Goal: Task Accomplishment & Management: Contribute content

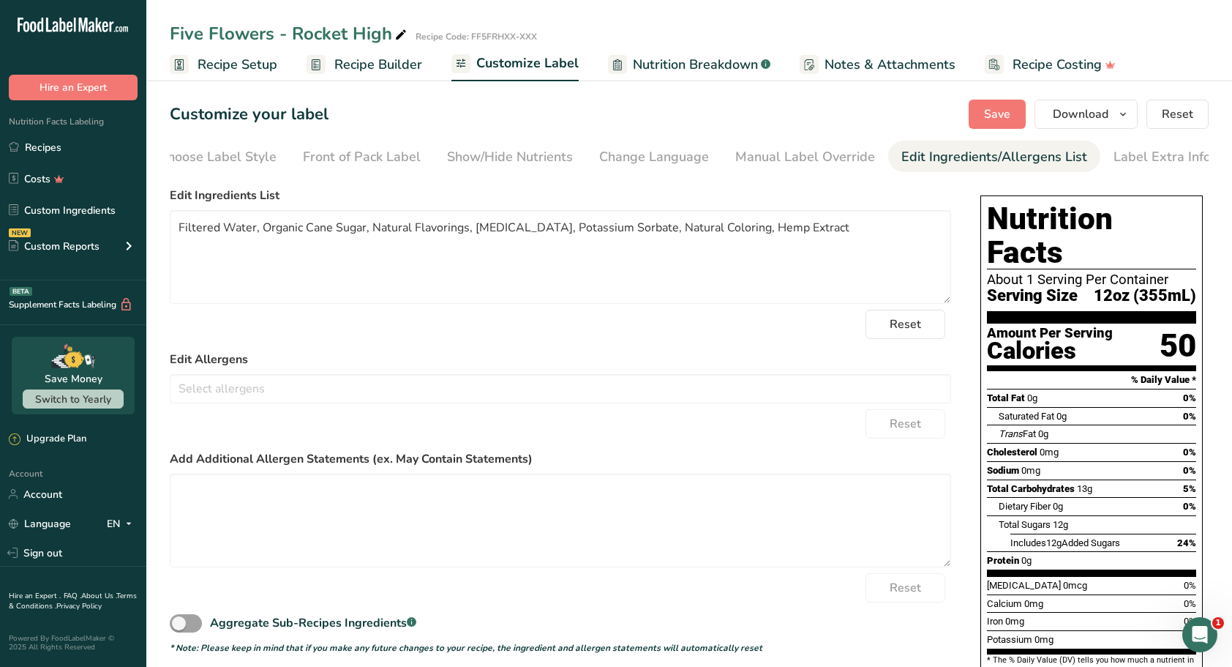
click at [998, 105] on span "Save" at bounding box center [997, 114] width 26 height 18
click at [63, 152] on link "Recipes" at bounding box center [73, 147] width 146 height 28
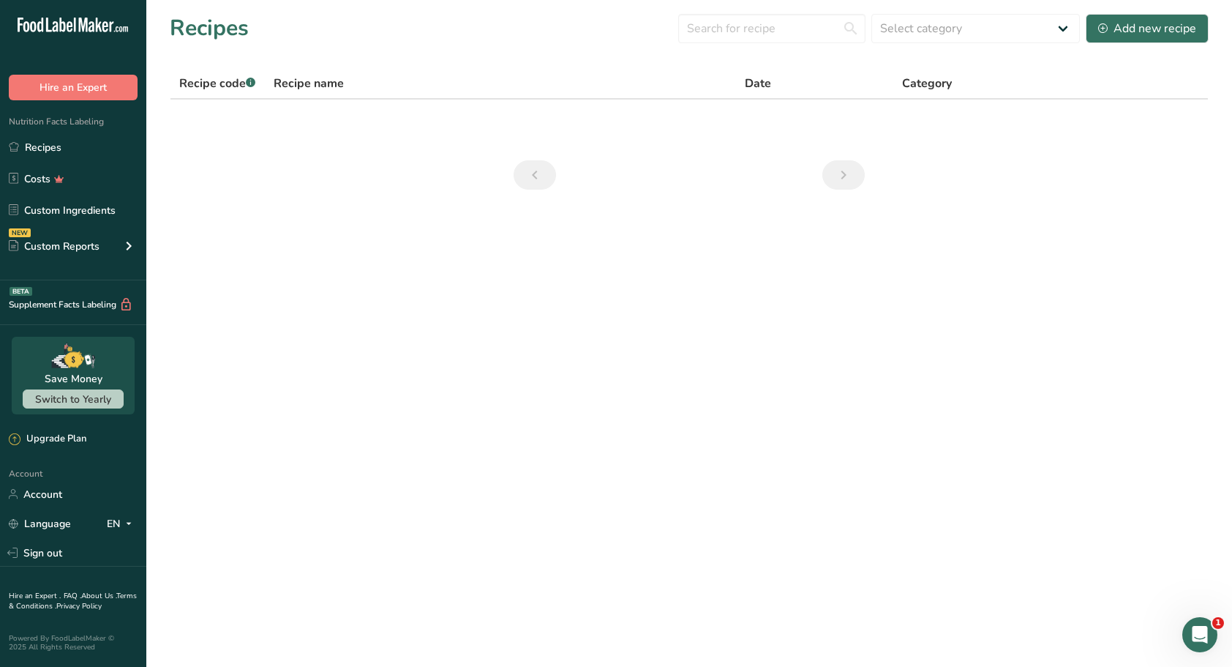
click at [60, 151] on link "Recipes" at bounding box center [73, 147] width 146 height 28
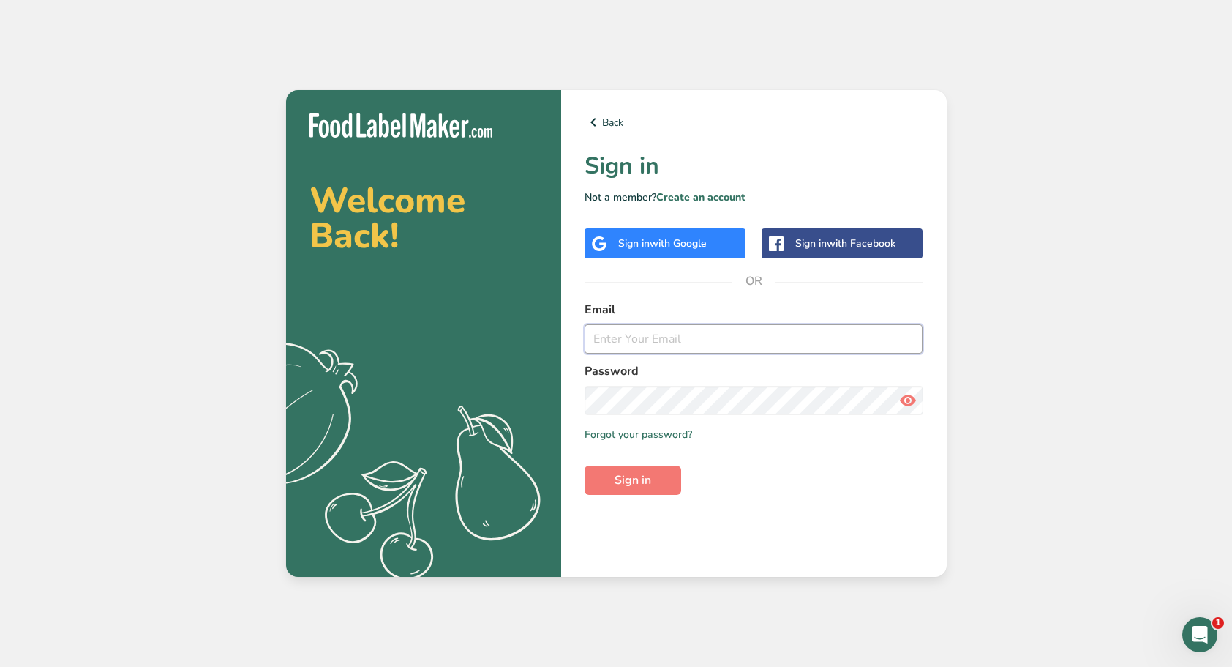
type input "[EMAIL_ADDRESS][DOMAIN_NAME]"
click at [642, 477] on span "Sign in" at bounding box center [633, 480] width 37 height 18
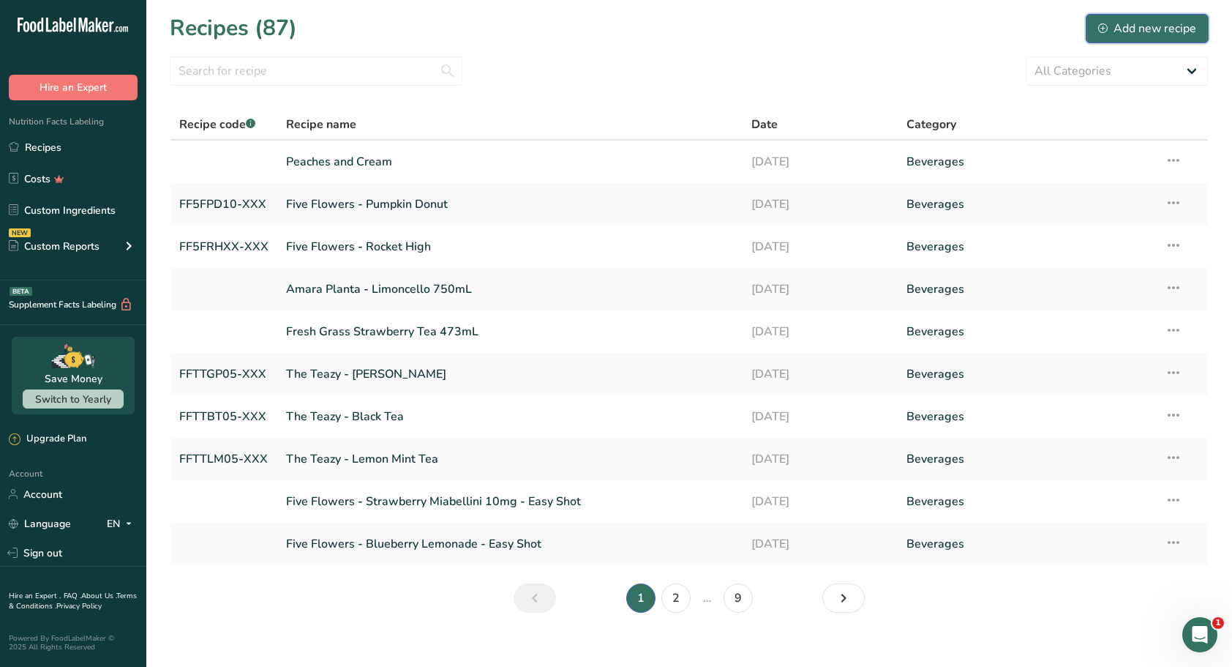
click at [1152, 29] on div "Add new recipe" at bounding box center [1147, 29] width 98 height 18
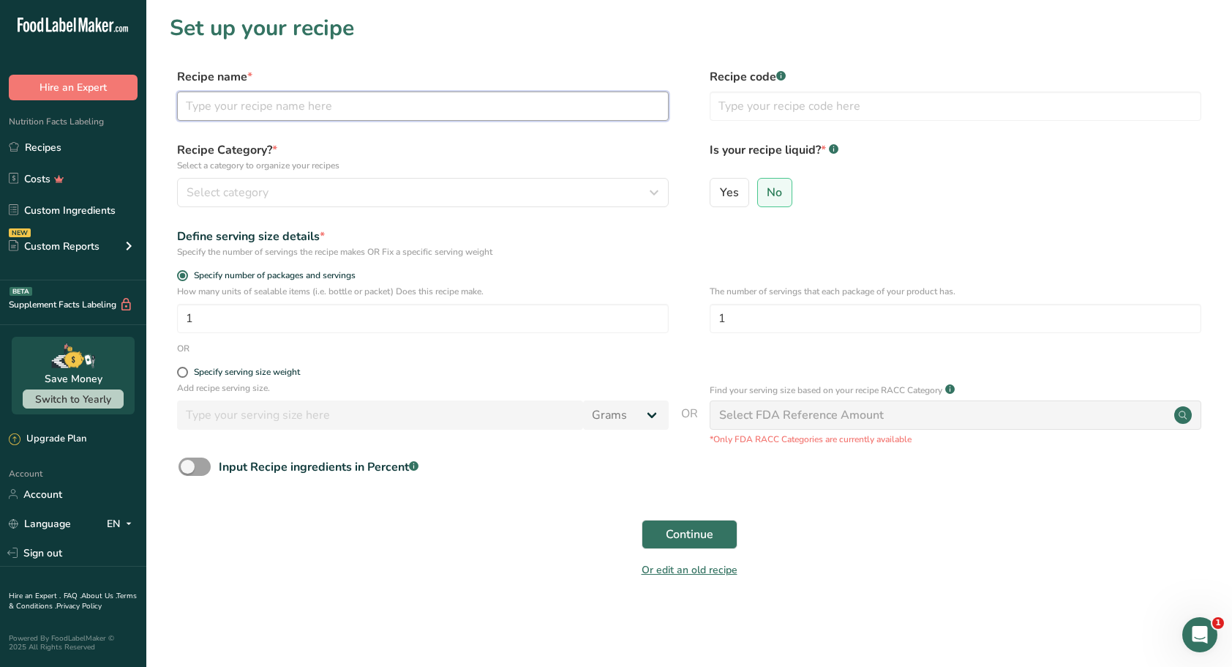
click at [528, 114] on input "text" at bounding box center [423, 105] width 492 height 29
click at [272, 110] on input "text" at bounding box center [423, 105] width 492 height 29
type input "Gardening Party - Pumpkin Ale"
type input "FFGPPA"
click at [241, 192] on span "Select category" at bounding box center [228, 193] width 82 height 18
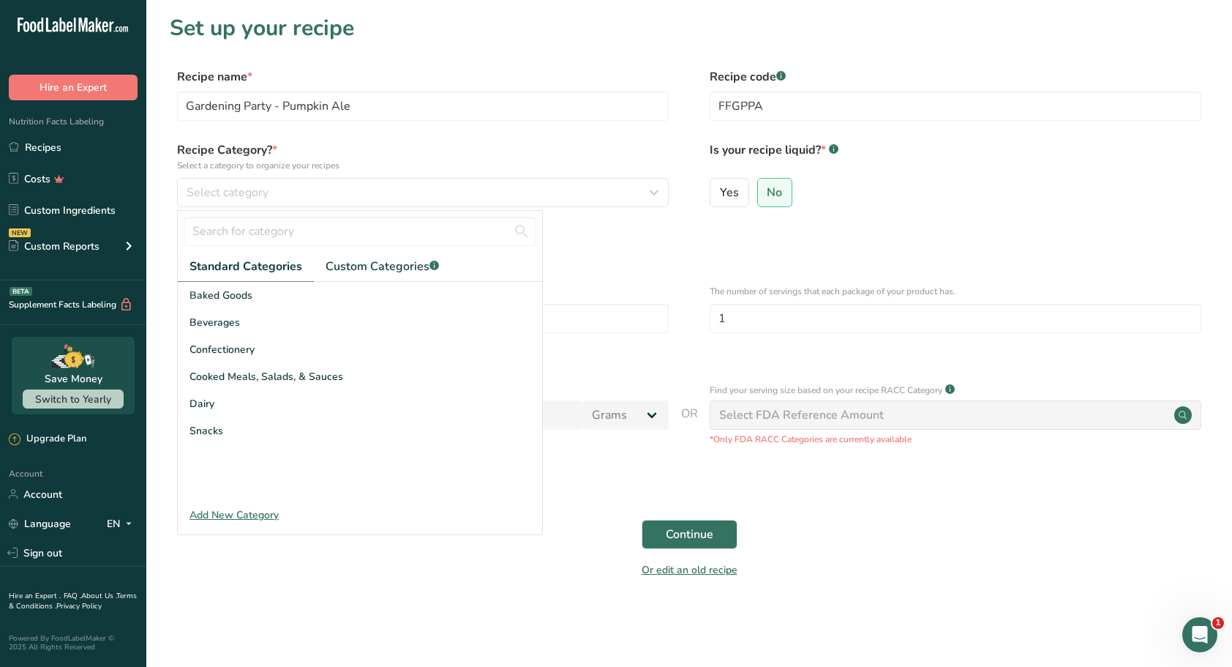
click at [235, 323] on span "Beverages" at bounding box center [215, 322] width 50 height 15
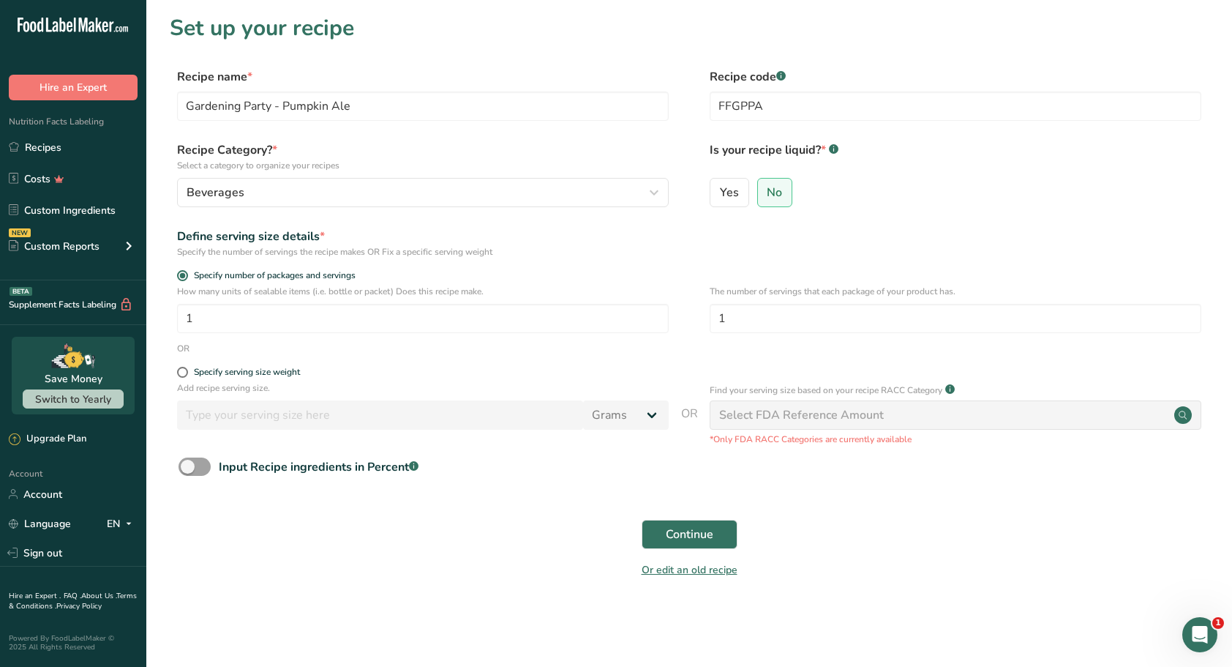
click at [724, 193] on span "Yes" at bounding box center [729, 192] width 19 height 15
click at [720, 193] on input "Yes" at bounding box center [715, 192] width 10 height 10
radio input "true"
radio input "false"
select select "22"
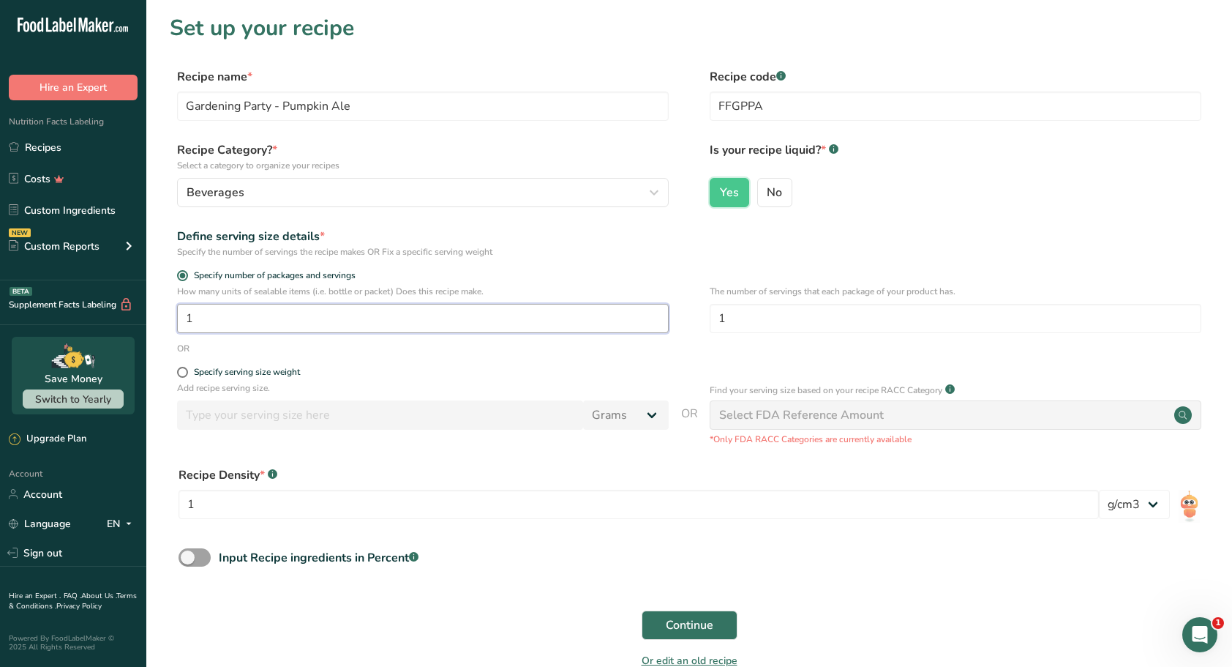
click at [263, 318] on input "1" at bounding box center [423, 318] width 492 height 29
click at [181, 370] on span at bounding box center [182, 372] width 11 height 11
click at [181, 370] on input "Specify serving size weight" at bounding box center [182, 372] width 10 height 10
radio input "true"
radio input "false"
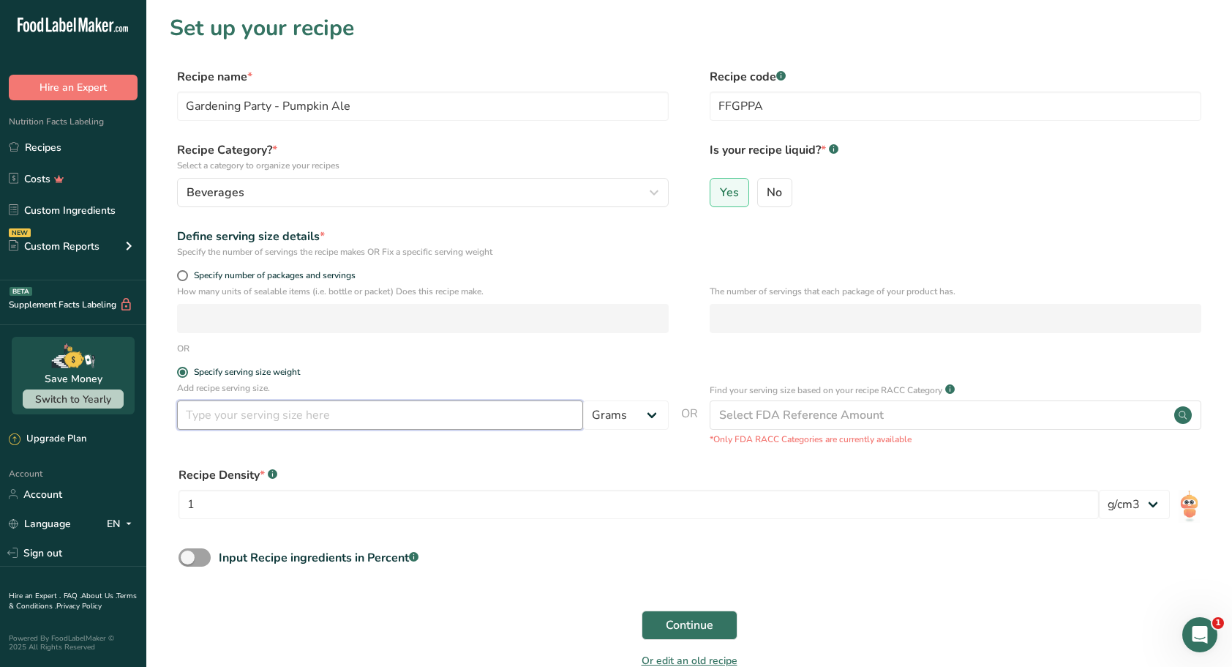
click at [248, 424] on input "number" at bounding box center [380, 414] width 406 height 29
type input "12"
click at [648, 411] on select "Grams kg mg mcg lb oz l mL fl oz tbsp tsp cup qt gallon" at bounding box center [626, 414] width 86 height 29
select select "18"
click at [583, 400] on select "Grams kg mg mcg lb oz l mL fl oz tbsp tsp cup qt gallon" at bounding box center [626, 414] width 86 height 29
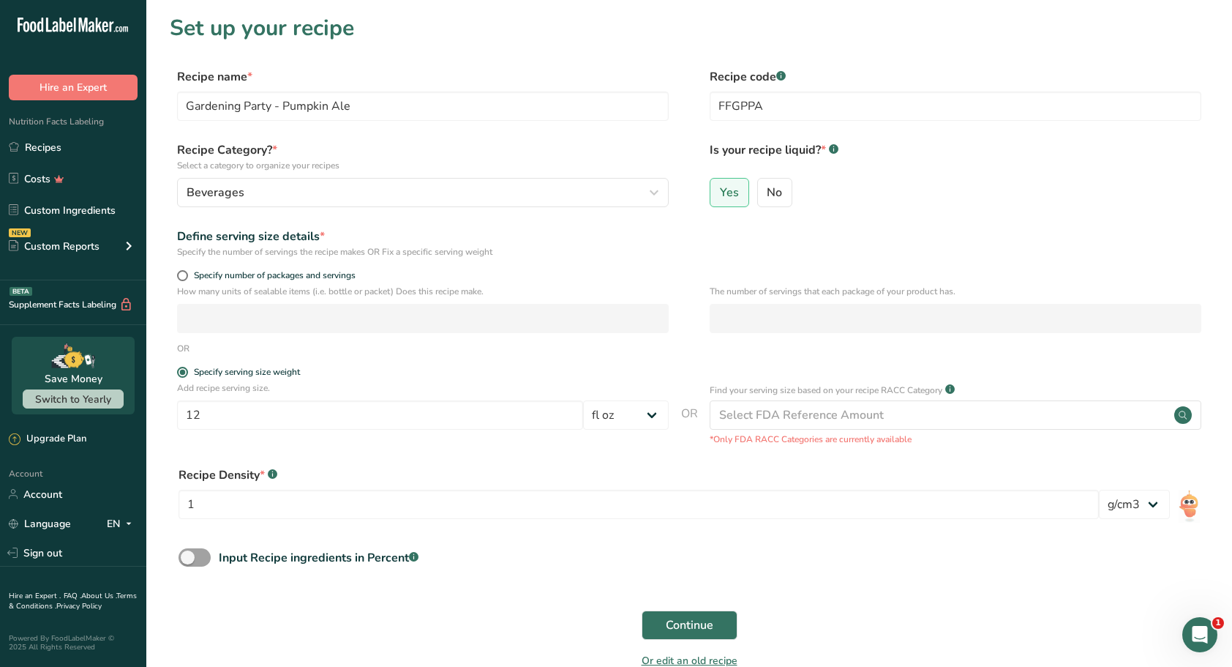
click at [667, 461] on div "Recipe Density * .a-a{fill:#347362;}.b-a{fill:#fff;} 1 lb/ft3 g/cm3" at bounding box center [689, 496] width 1039 height 79
click at [687, 629] on span "Continue" at bounding box center [690, 625] width 48 height 18
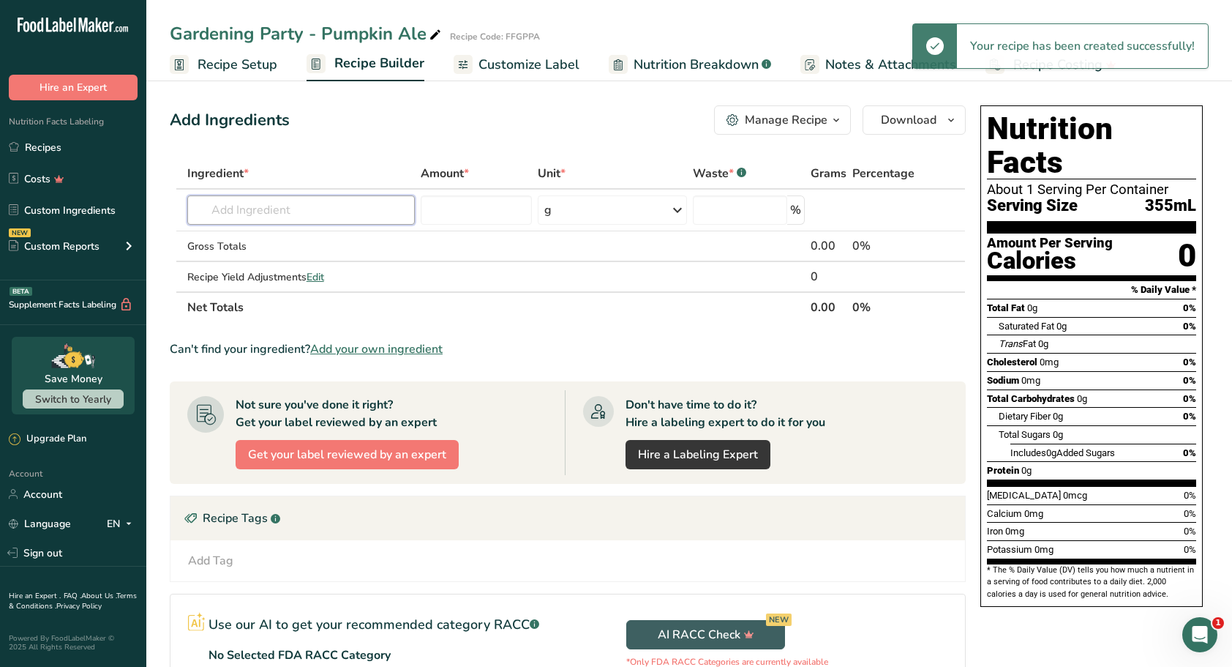
click at [316, 209] on input "text" at bounding box center [301, 209] width 228 height 29
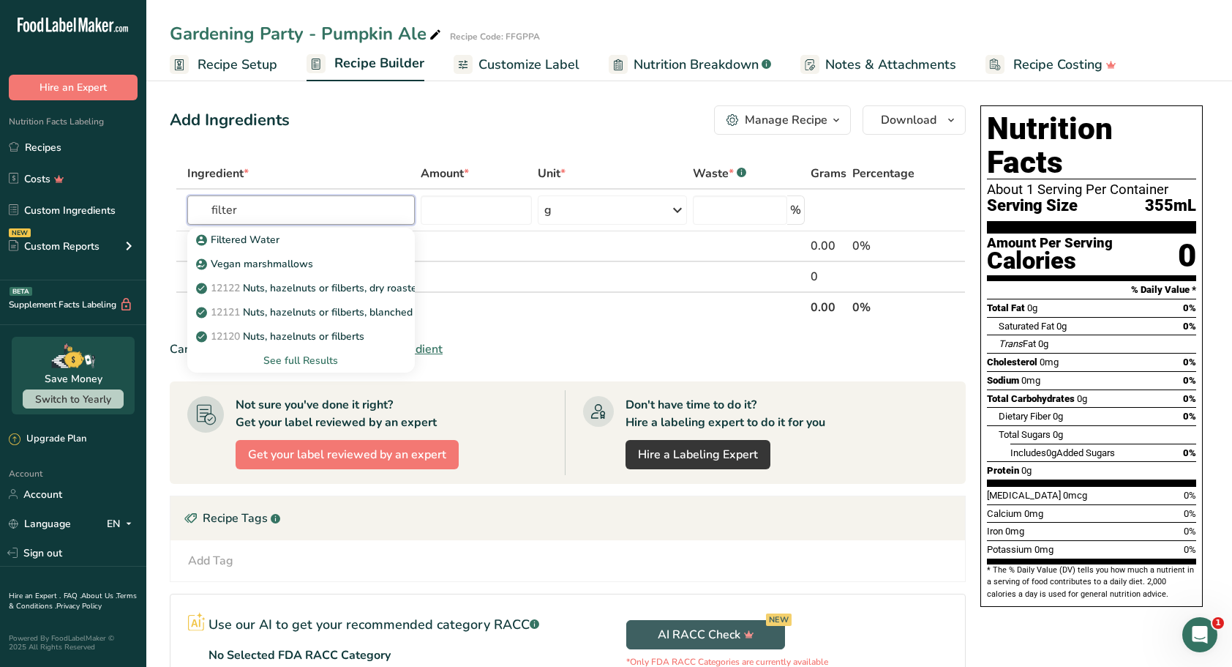
type input "filter"
click at [282, 233] on div "Filtered Water" at bounding box center [289, 239] width 181 height 15
type input "Filtered Water"
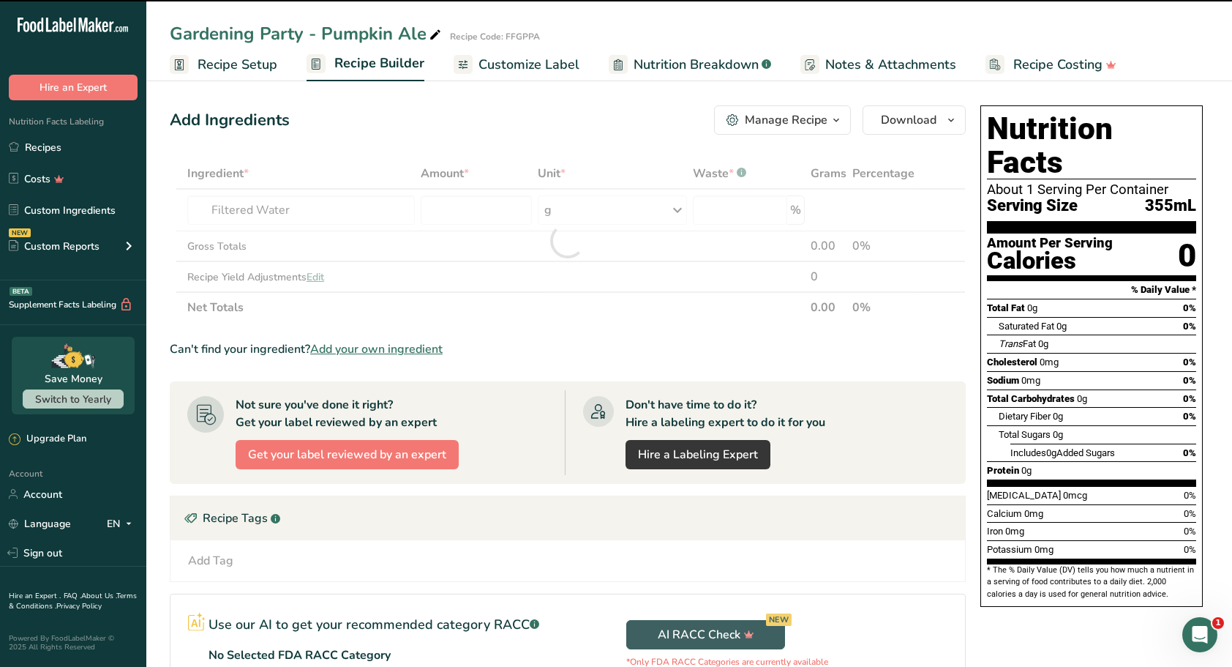
type input "0"
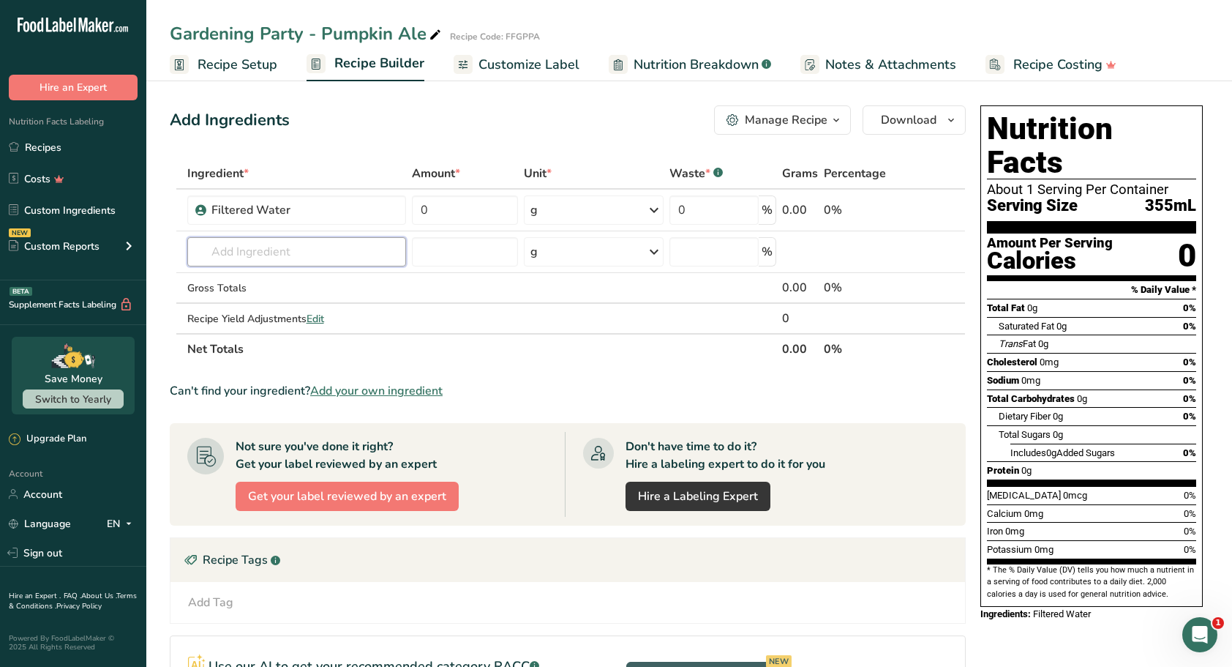
click at [260, 258] on input "text" at bounding box center [296, 251] width 219 height 29
type input "a"
click at [350, 385] on span "Add your own ingredient" at bounding box center [376, 391] width 132 height 18
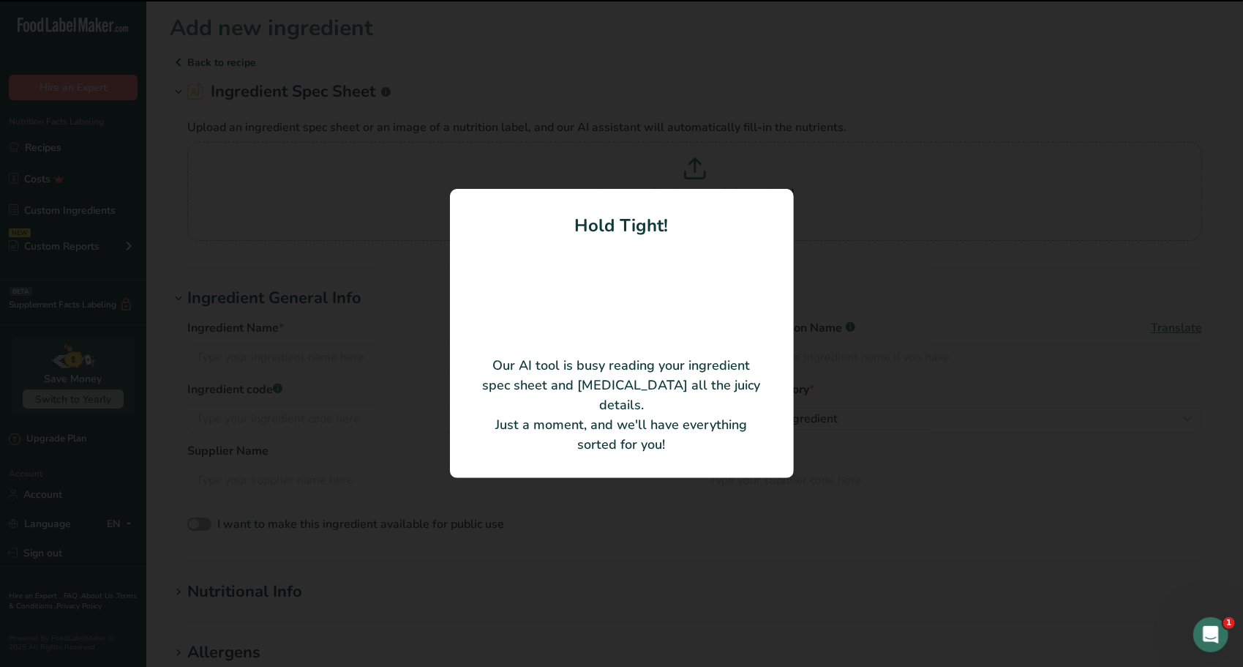
type input "CBW Sparkling Amber LME"
type input "Briess Malt & Ingredients Company"
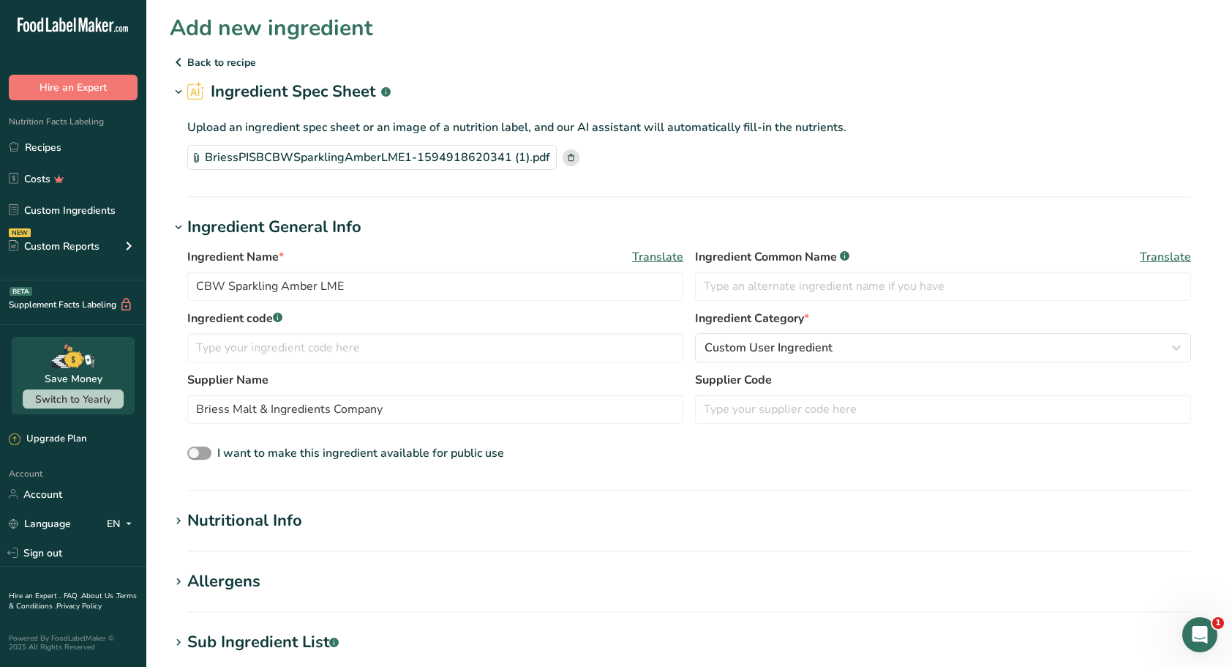
click at [268, 534] on section "Nutritional Info Serving Size .a-a{fill:#347362;}.b-a{fill:#fff;} Add ingredien…" at bounding box center [689, 530] width 1039 height 43
click at [181, 521] on icon at bounding box center [178, 521] width 13 height 20
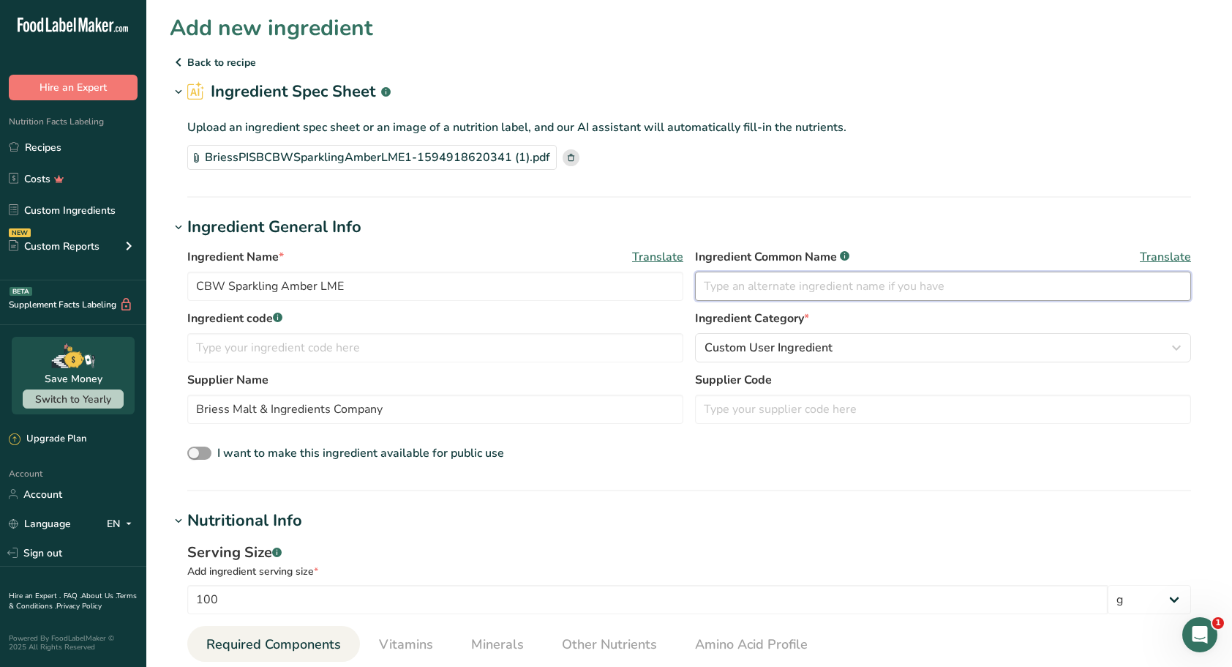
click at [727, 288] on input "text" at bounding box center [943, 285] width 496 height 29
click at [736, 288] on input "text" at bounding box center [943, 285] width 496 height 29
type input "Liquid [MEDICAL_DATA]"
click at [738, 460] on div "I want to make this ingredient available for public use" at bounding box center [689, 453] width 1004 height 19
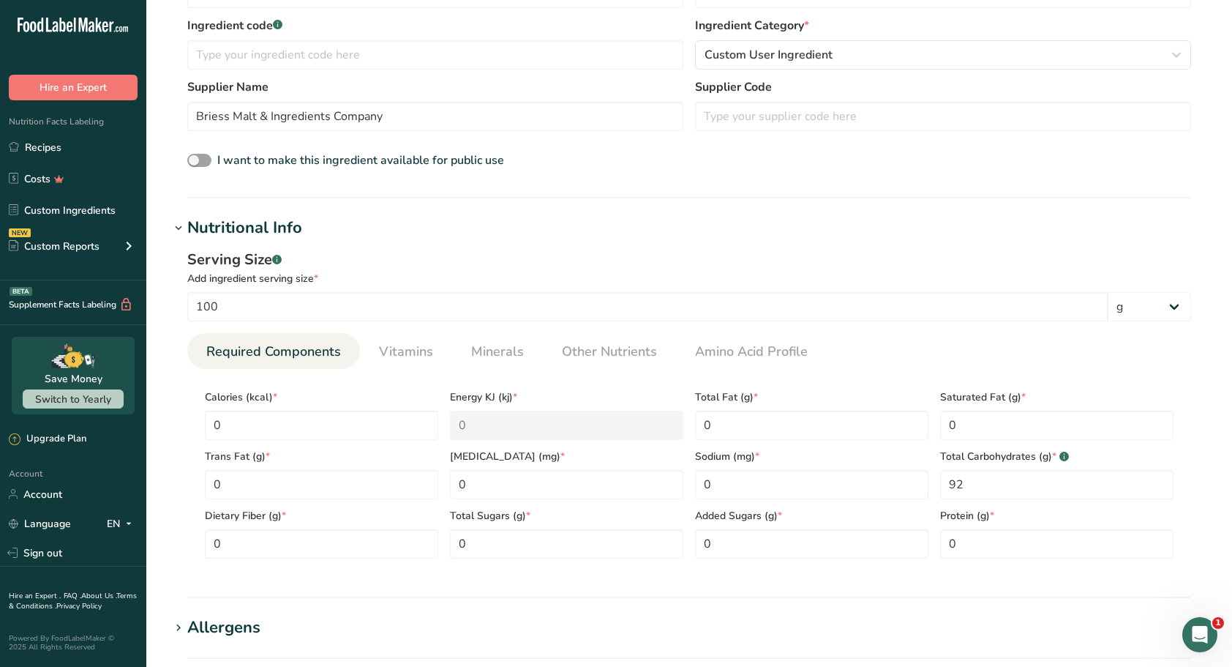
scroll to position [585, 0]
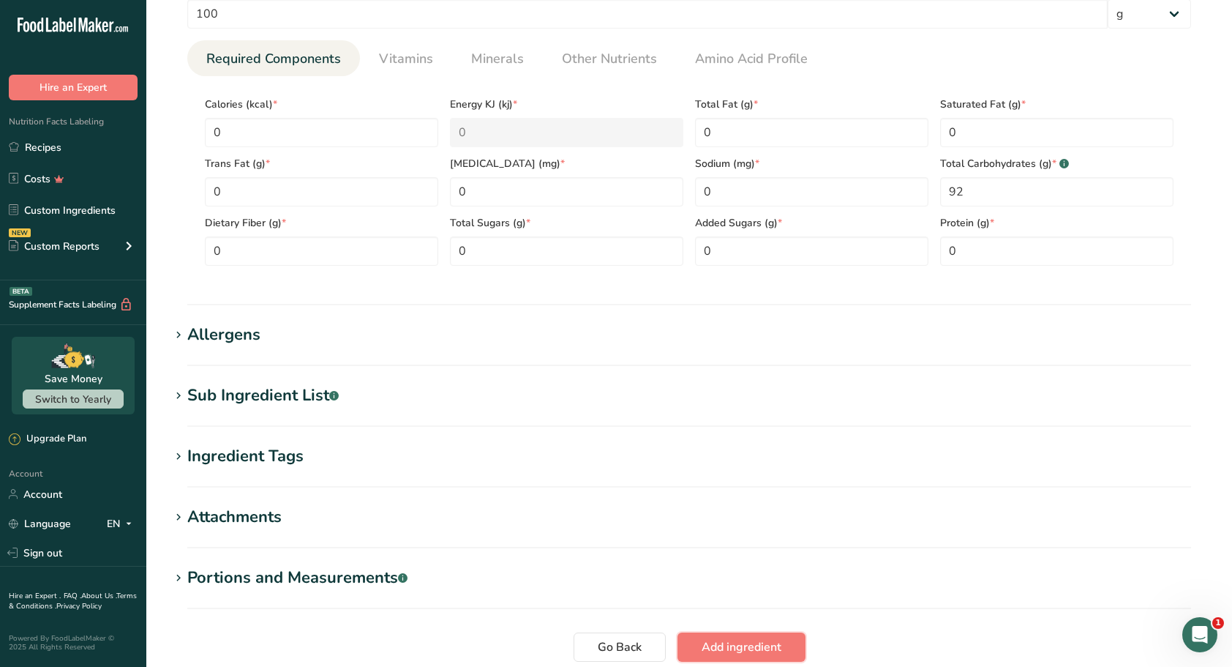
click at [736, 642] on span "Add ingredient" at bounding box center [742, 647] width 80 height 18
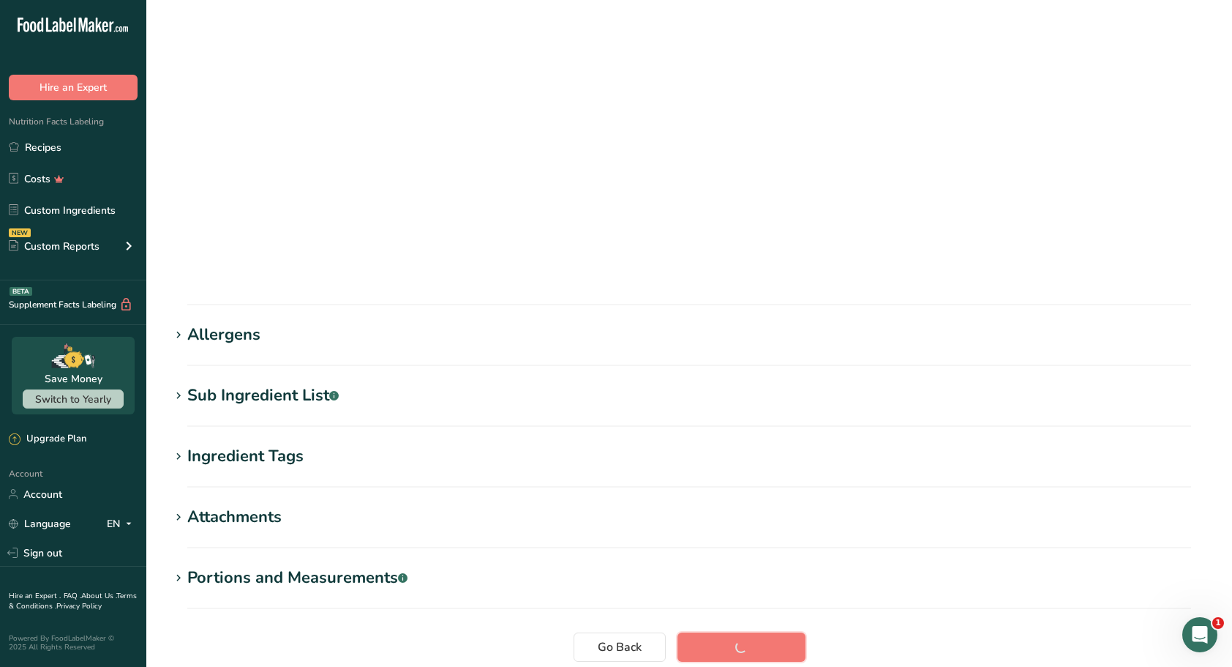
scroll to position [59, 0]
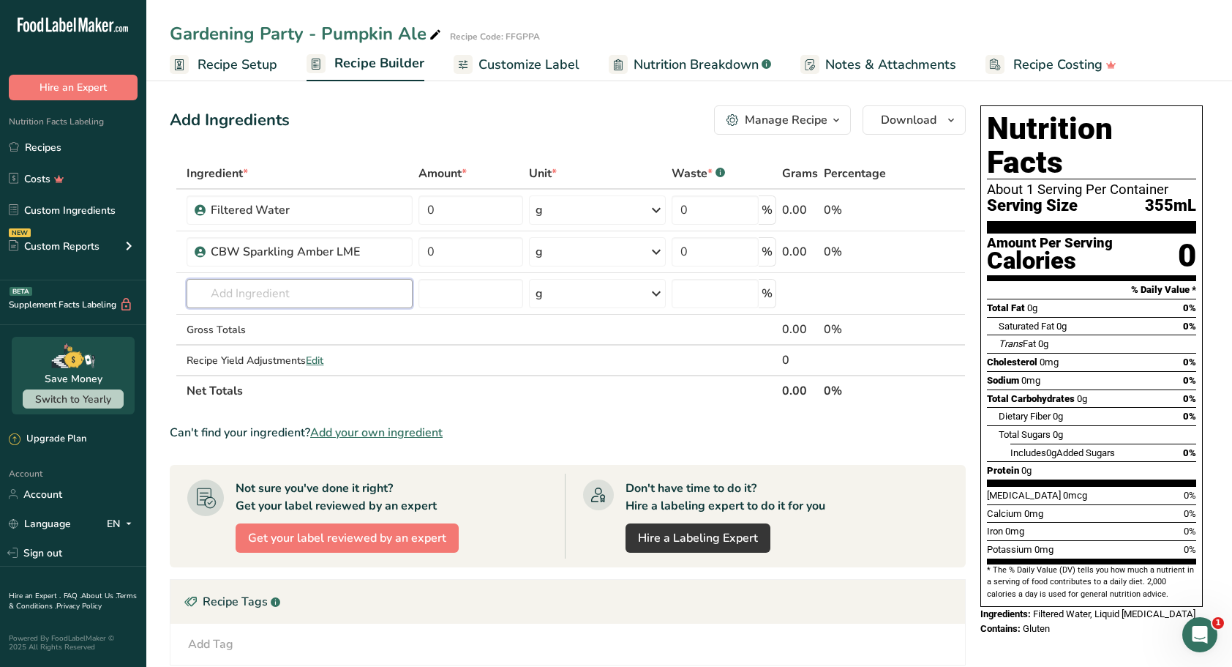
click at [301, 279] on input "text" at bounding box center [299, 293] width 225 height 29
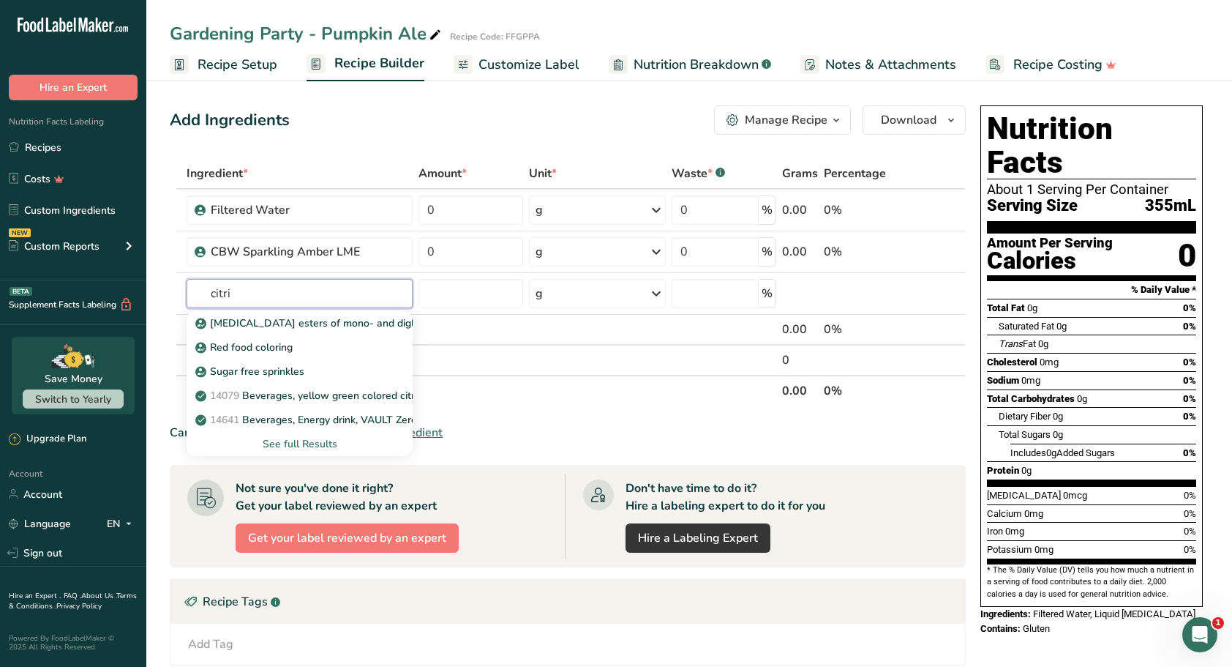
type input "citri"
click at [279, 320] on p "[MEDICAL_DATA] esters of mono- and diglycerides of fatty acids (E472c)" at bounding box center [377, 322] width 358 height 15
type input "[MEDICAL_DATA] esters of mono- and diglycerides of fatty acids (E472c)"
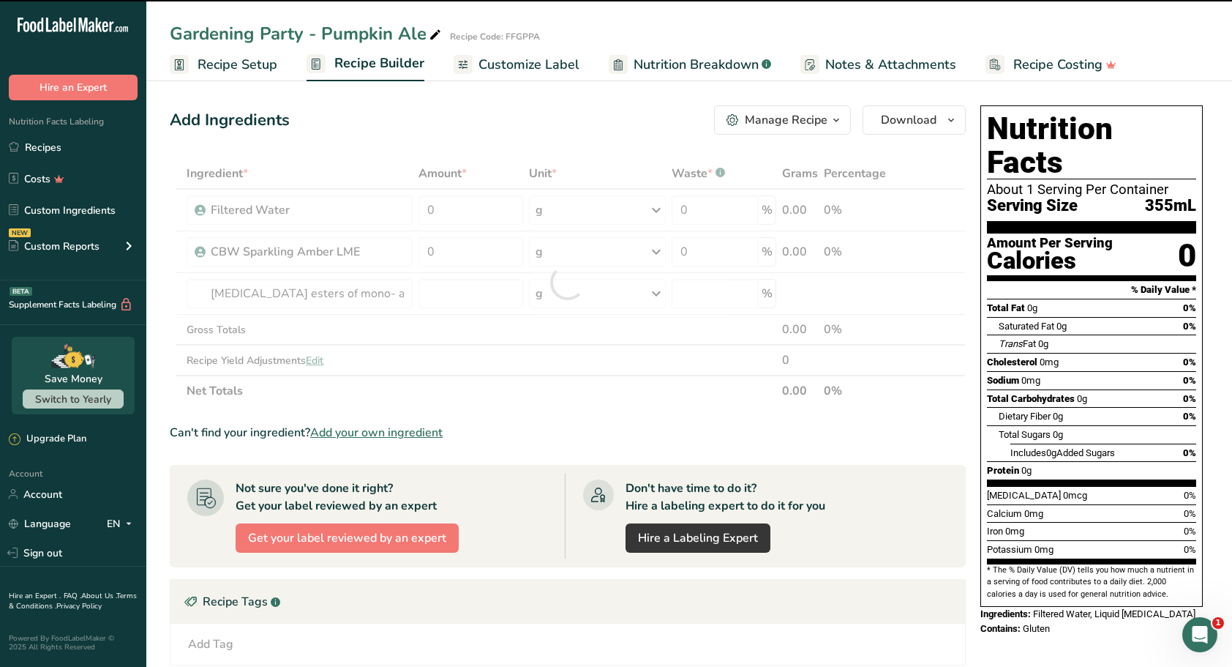
type input "0"
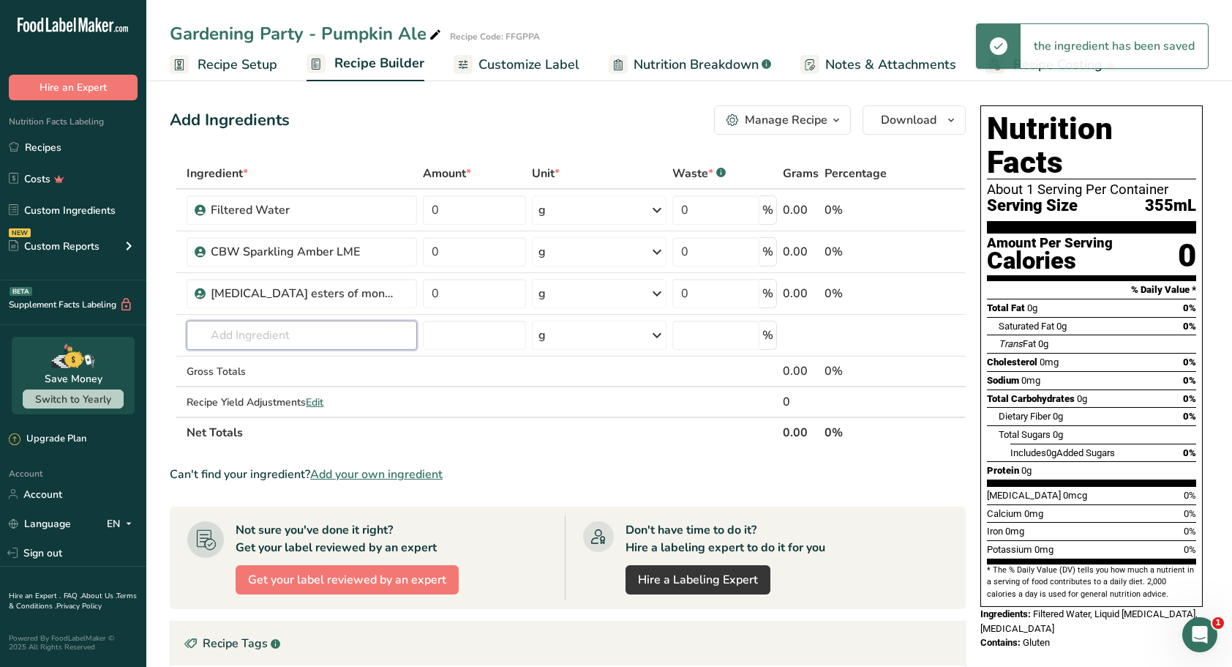
click at [277, 335] on input "text" at bounding box center [302, 334] width 230 height 29
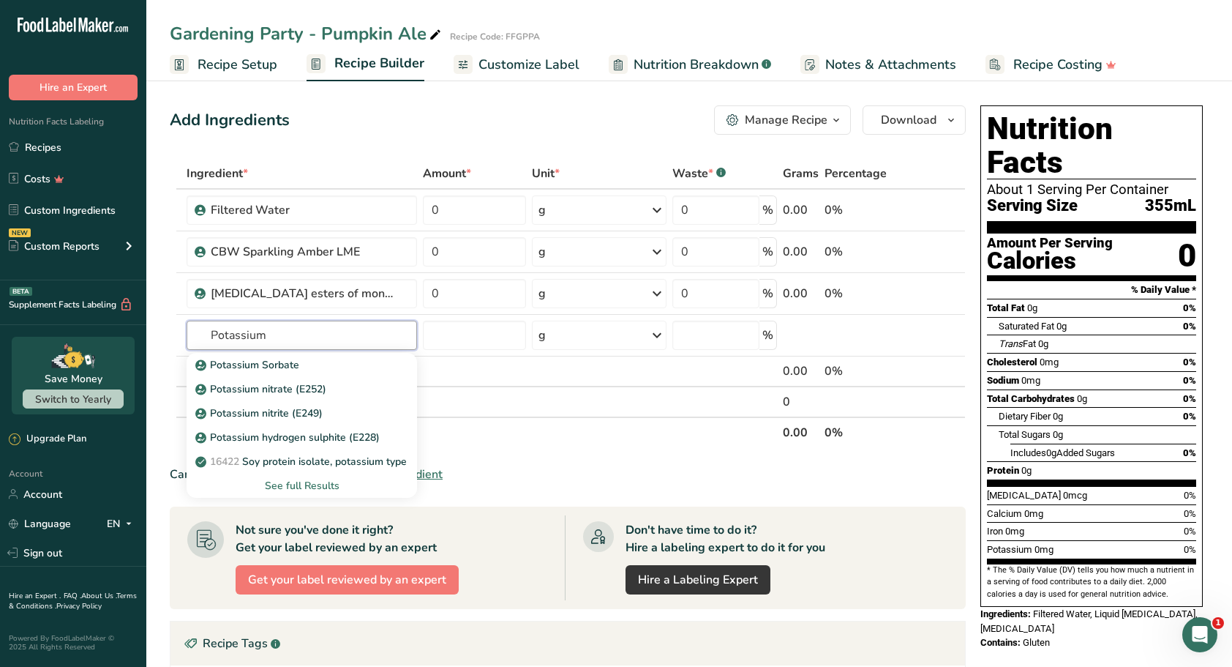
type input "Potassium"
click at [270, 364] on p "Potassium Sorbate" at bounding box center [248, 364] width 101 height 15
type input "Potassium Sorbate"
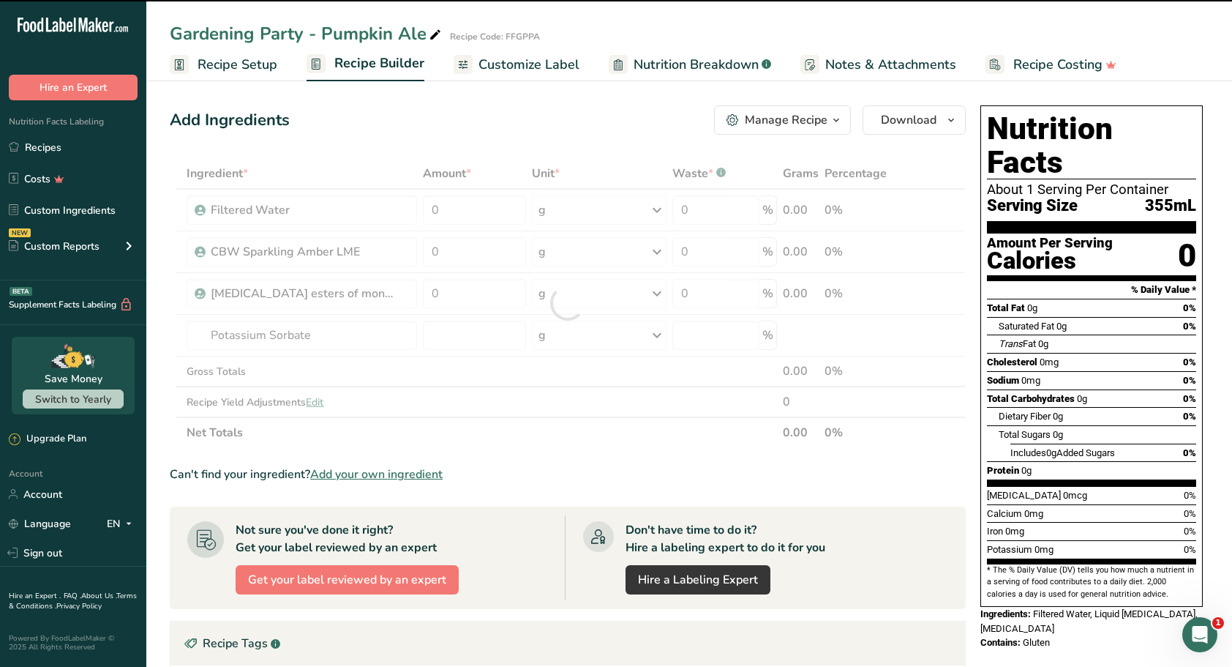
type input "0"
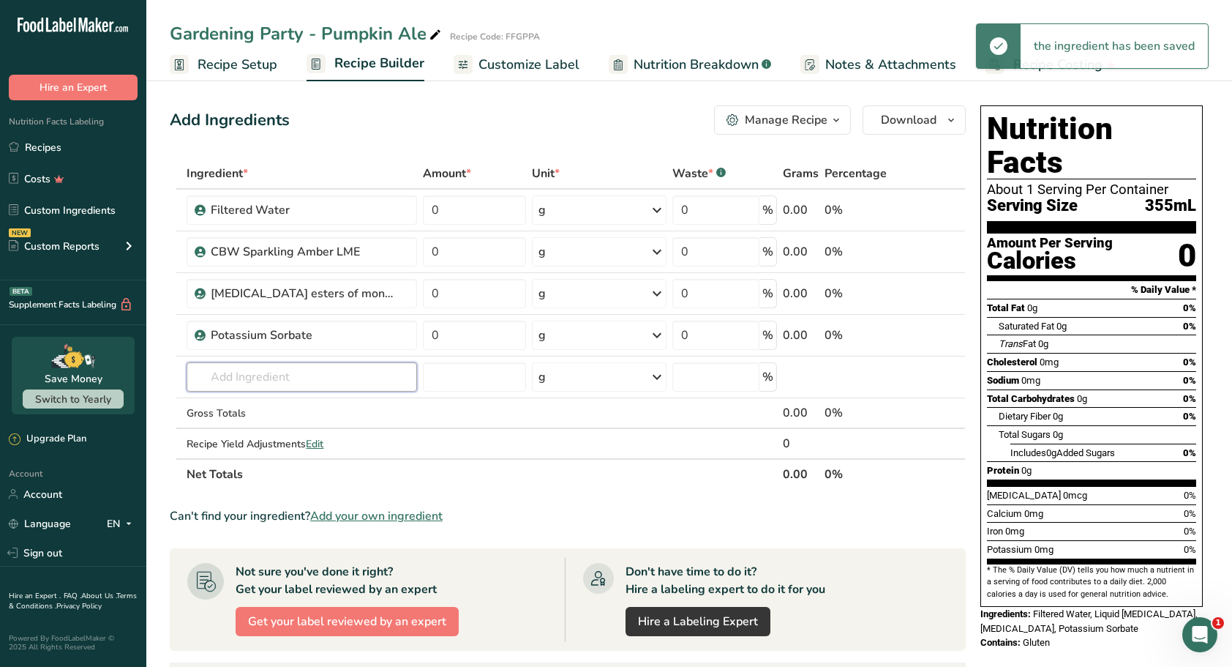
click at [264, 379] on input "text" at bounding box center [302, 376] width 230 height 29
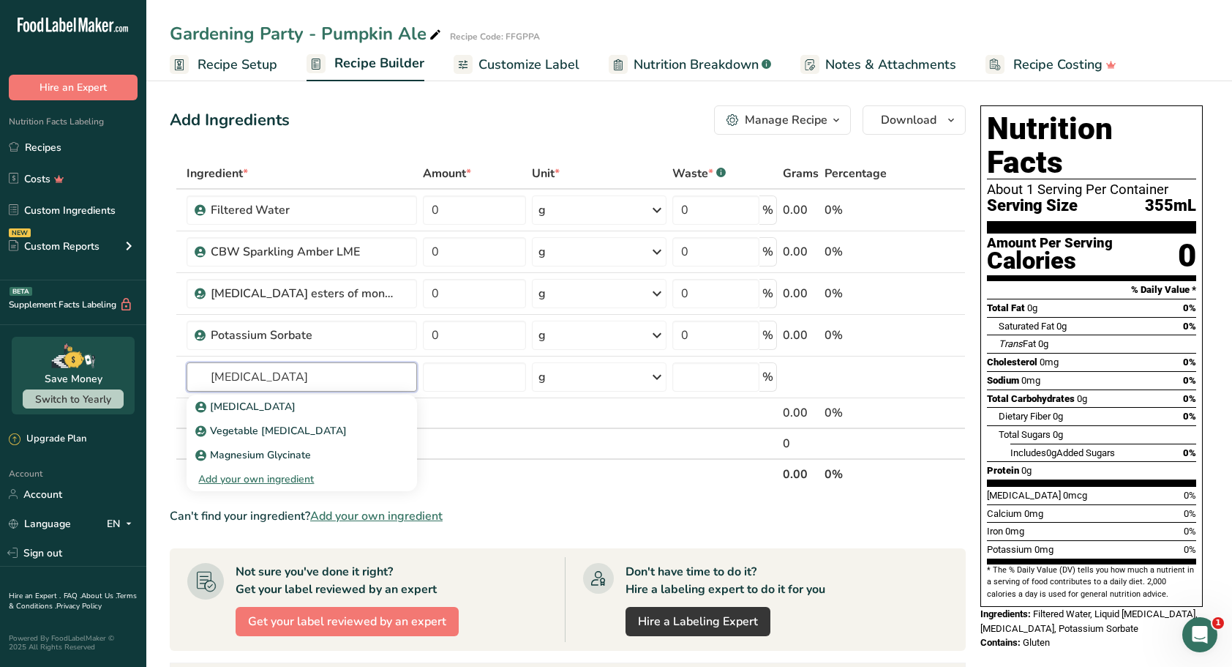
type input "[MEDICAL_DATA]"
click at [253, 405] on div "[MEDICAL_DATA]" at bounding box center [289, 406] width 183 height 15
type input "[MEDICAL_DATA]"
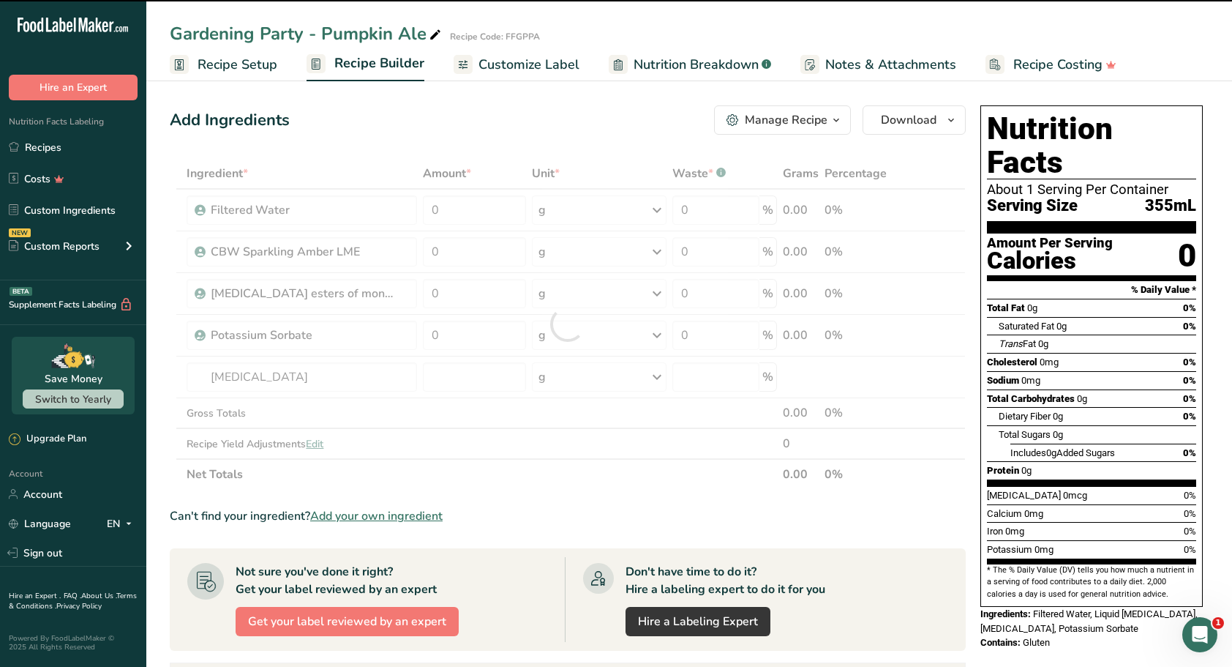
type input "0"
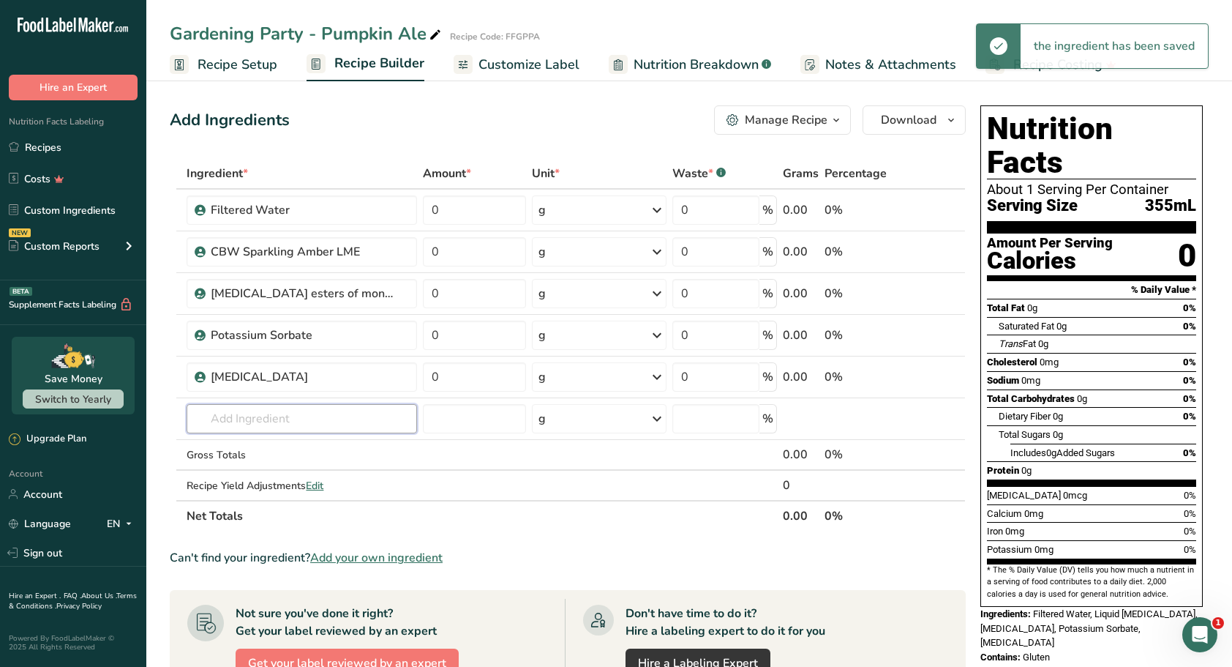
click at [253, 416] on input "text" at bounding box center [302, 418] width 230 height 29
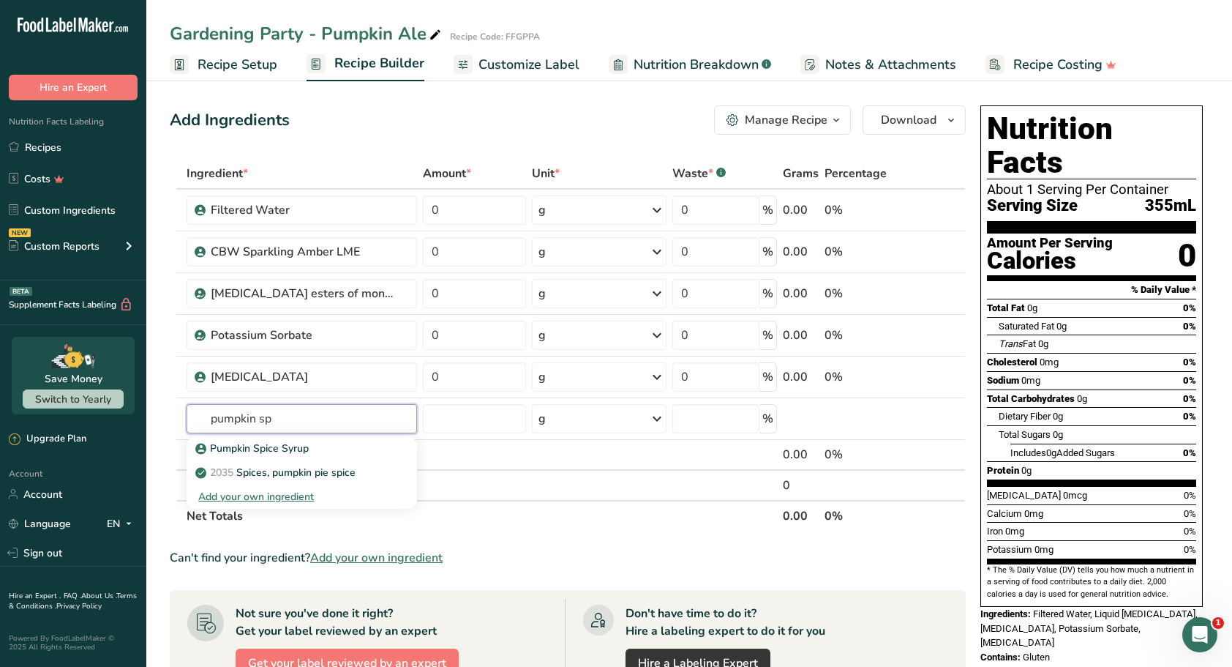
type input "pumpkin sp"
click at [275, 443] on p "Pumpkin Spice Syrup" at bounding box center [253, 447] width 110 height 15
type input "Pumpkin Spice Syrup"
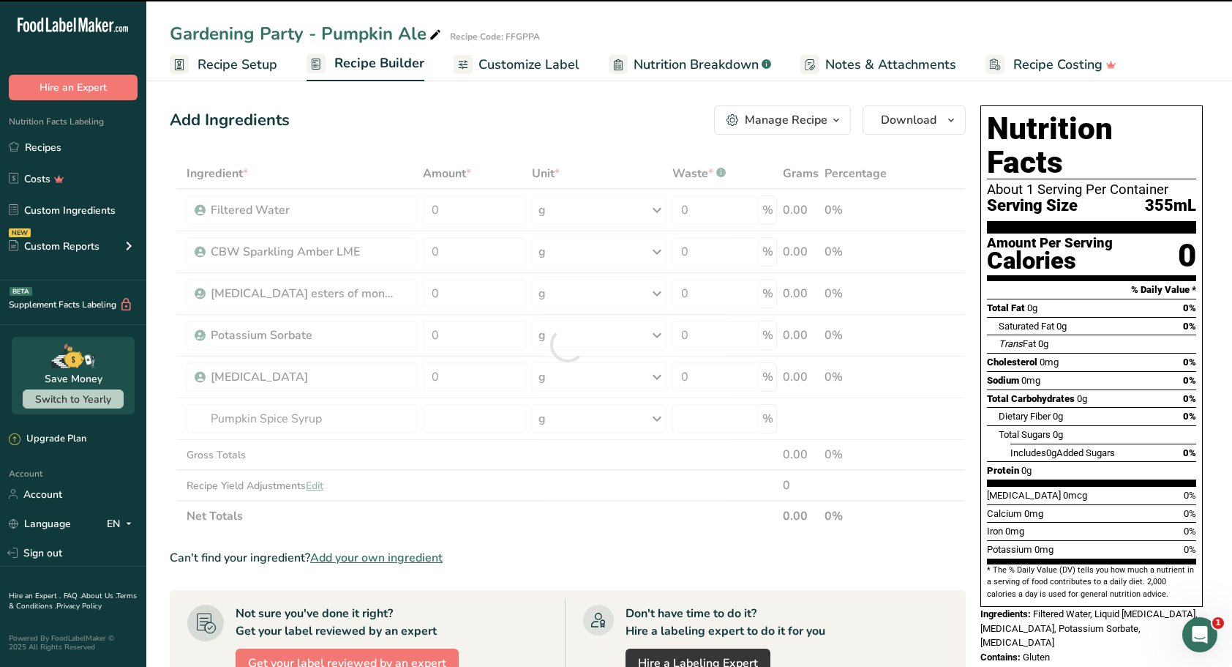
type input "0"
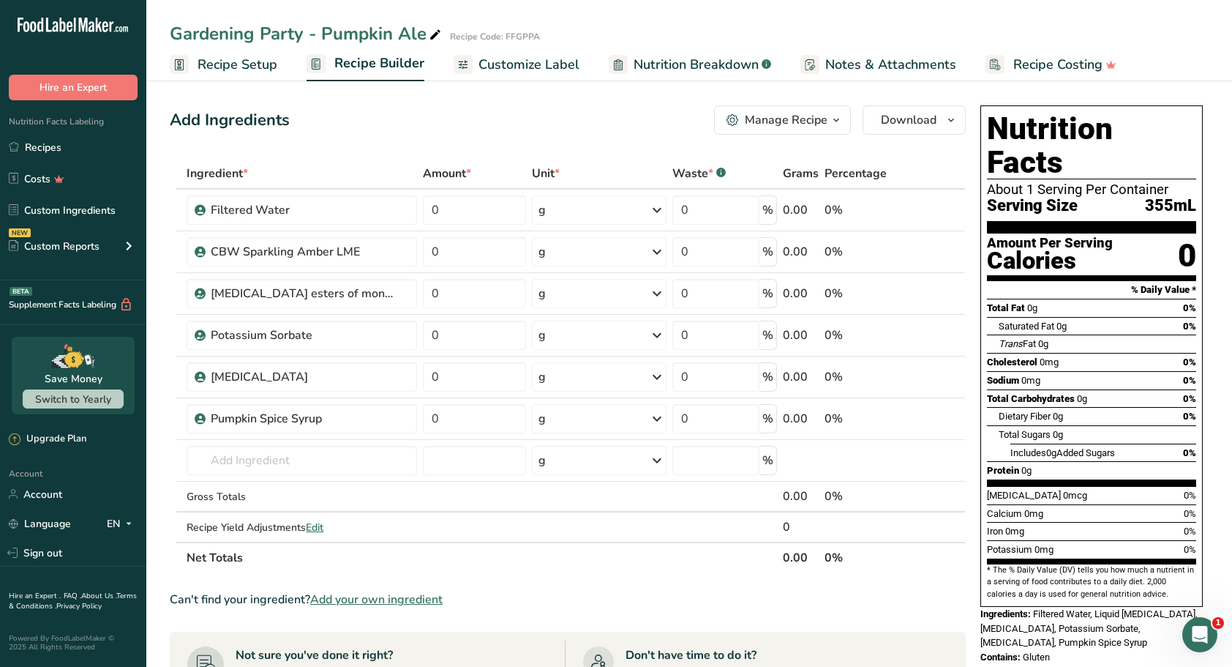
click at [909, 417] on icon at bounding box center [911, 418] width 10 height 15
type textarea "0"
drag, startPoint x: 467, startPoint y: 210, endPoint x: 429, endPoint y: 208, distance: 37.4
click at [429, 208] on input "0" at bounding box center [474, 209] width 103 height 29
type input "286"
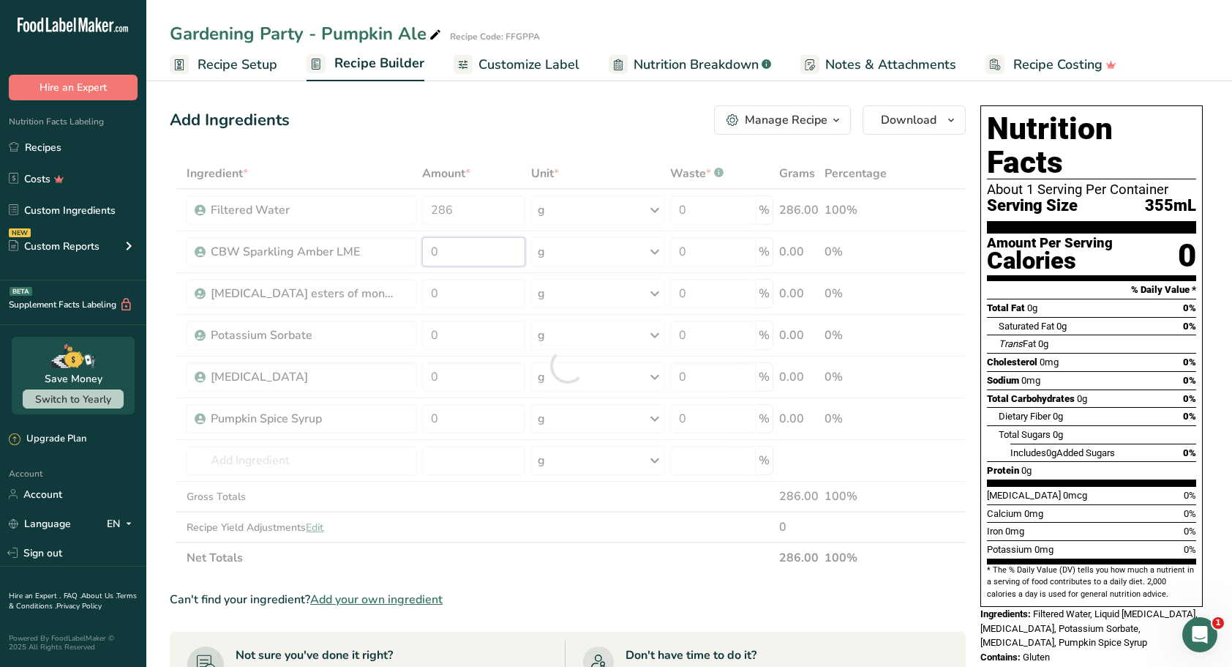
click at [430, 260] on div "Ingredient * Amount * Unit * Waste * .a-a{fill:#347362;}.b-a{fill:#fff;} Grams …" at bounding box center [568, 365] width 796 height 415
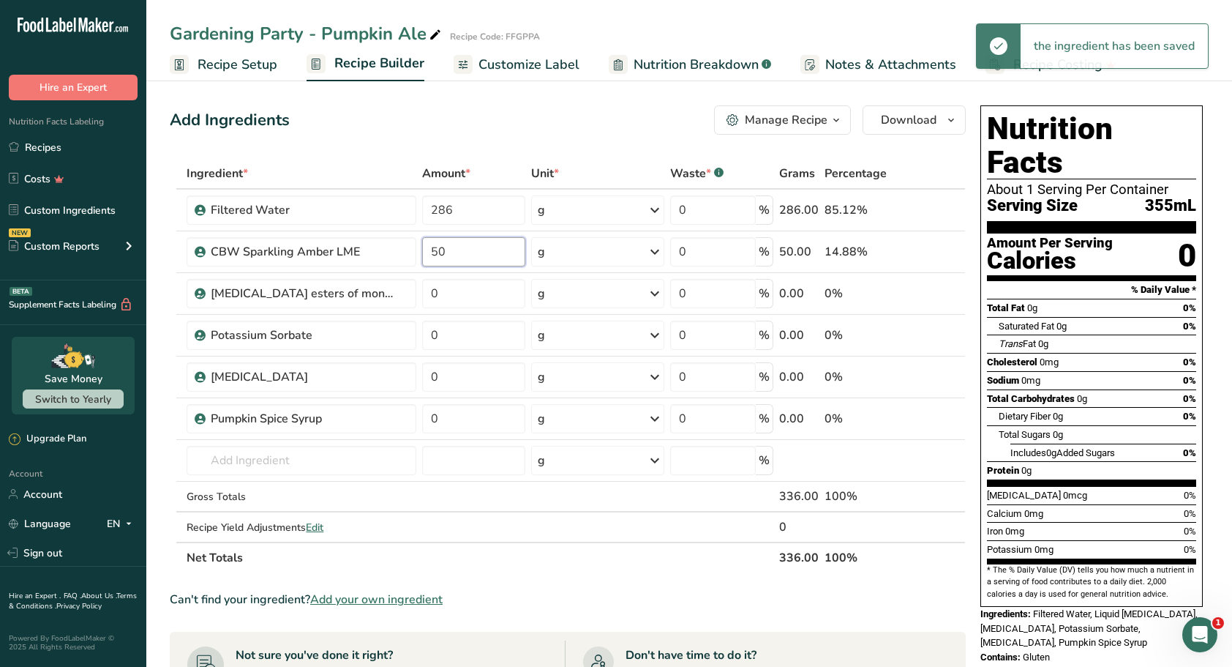
type input "50"
drag, startPoint x: 448, startPoint y: 290, endPoint x: 412, endPoint y: 290, distance: 35.9
click at [412, 290] on tr "[MEDICAL_DATA] esters of mono- and diglycerides of fatty acids (E472c) 0 g Port…" at bounding box center [567, 294] width 795 height 42
type input "0.65"
drag, startPoint x: 443, startPoint y: 330, endPoint x: 417, endPoint y: 338, distance: 27.5
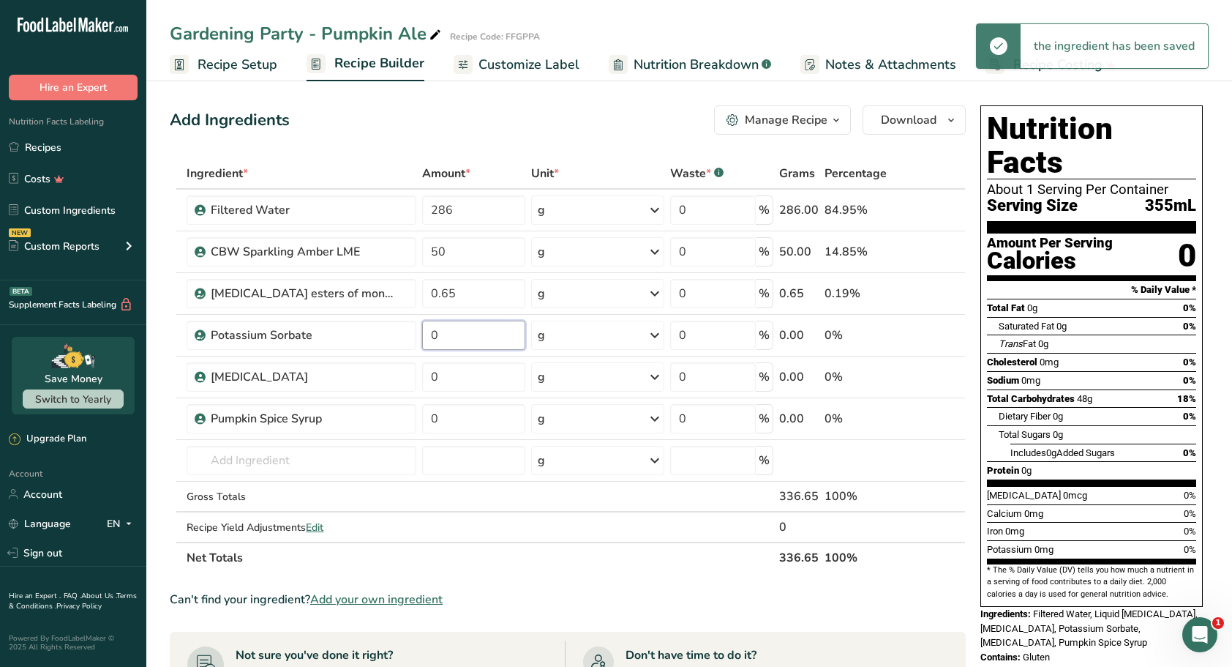
click at [417, 338] on tr "Potassium Sorbate 0 g Weight Units g kg mg See more Volume Units l Volume units…" at bounding box center [567, 336] width 795 height 42
type input "0.35"
drag, startPoint x: 455, startPoint y: 378, endPoint x: 429, endPoint y: 375, distance: 25.8
click at [429, 375] on input "0" at bounding box center [473, 376] width 102 height 29
type input "7"
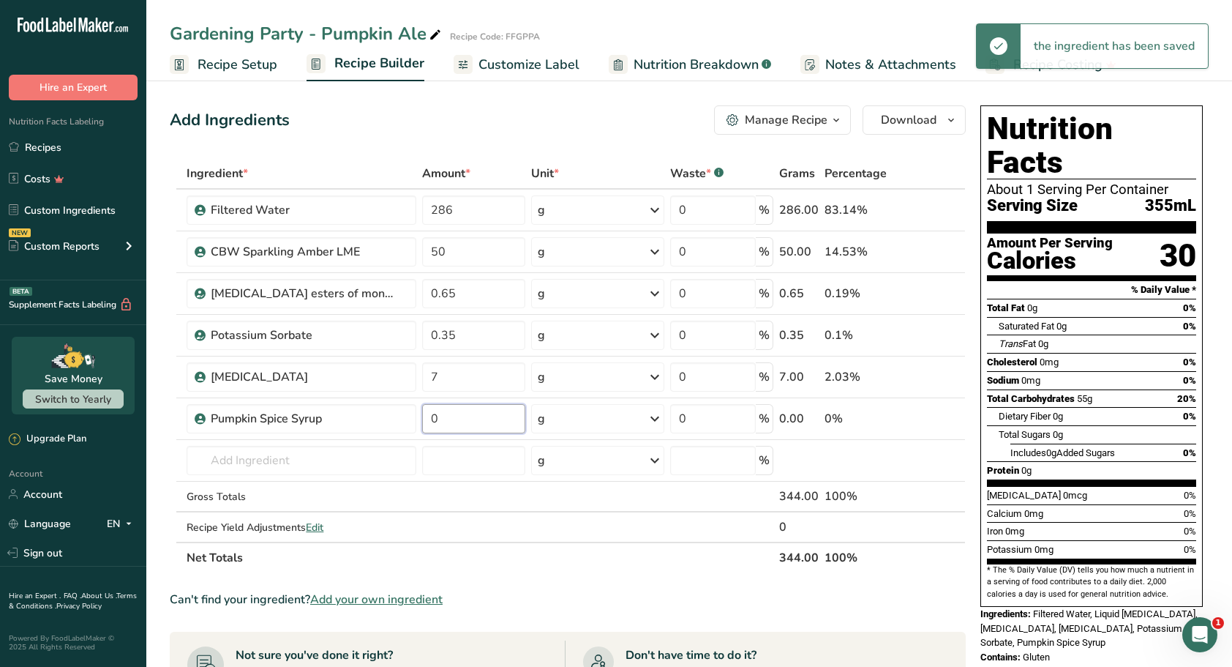
drag, startPoint x: 454, startPoint y: 423, endPoint x: 432, endPoint y: 423, distance: 21.2
click at [432, 423] on input "0" at bounding box center [473, 418] width 102 height 29
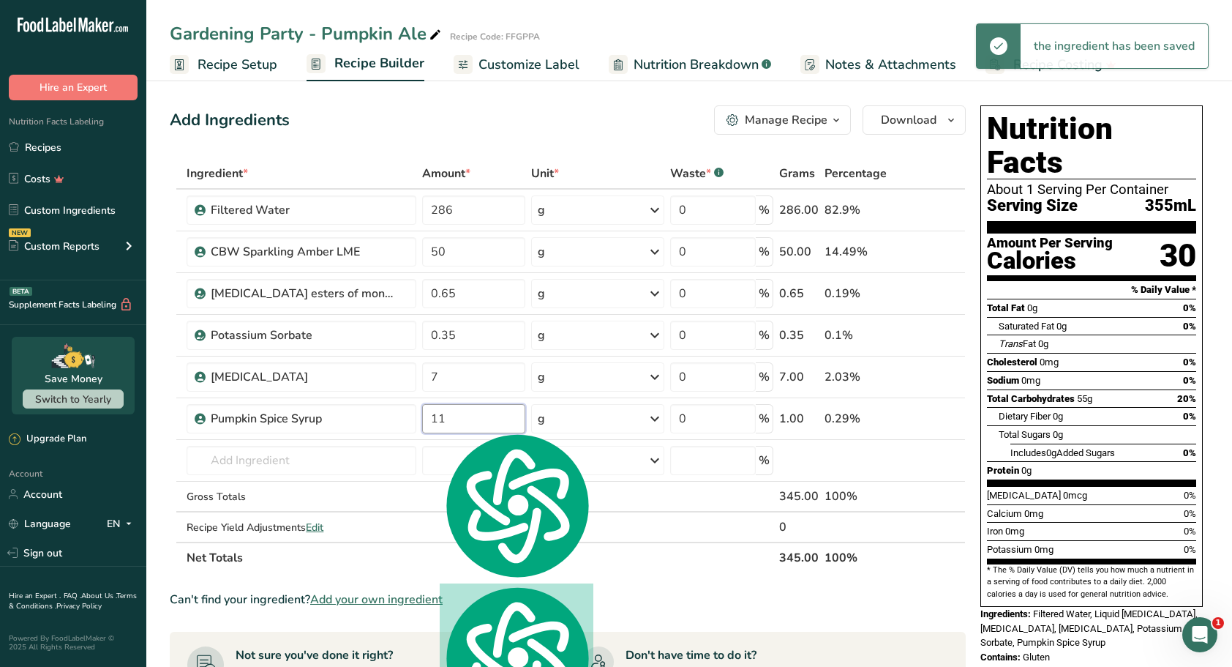
type input "11"
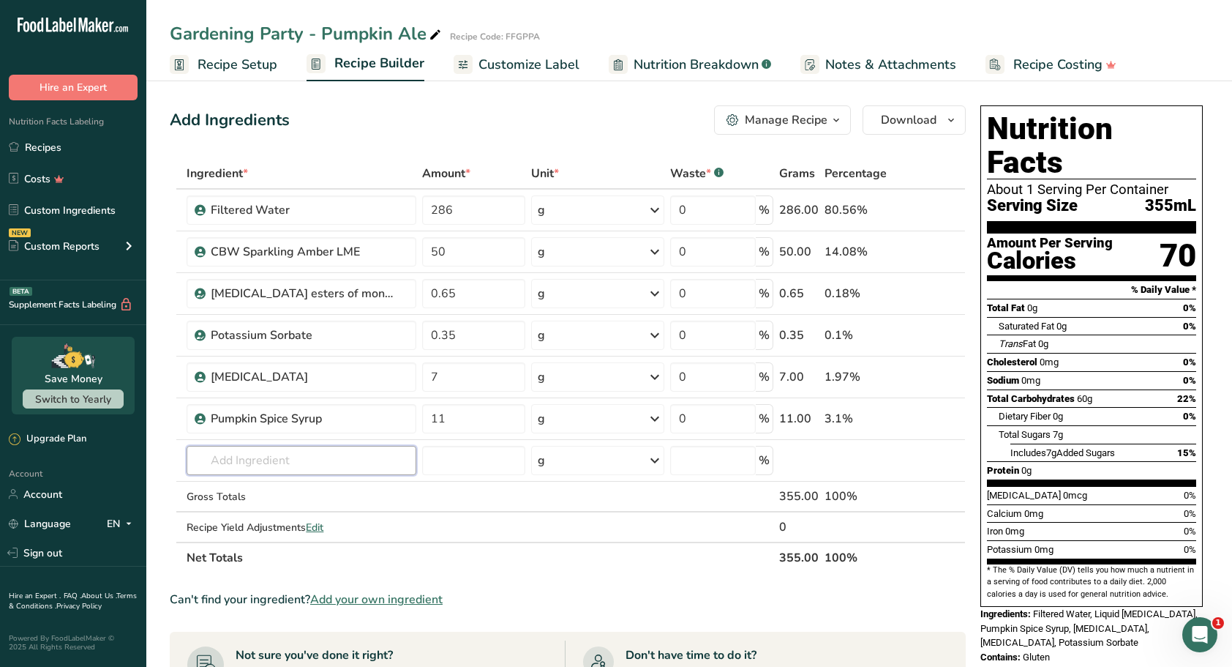
click at [299, 455] on input "text" at bounding box center [302, 460] width 230 height 29
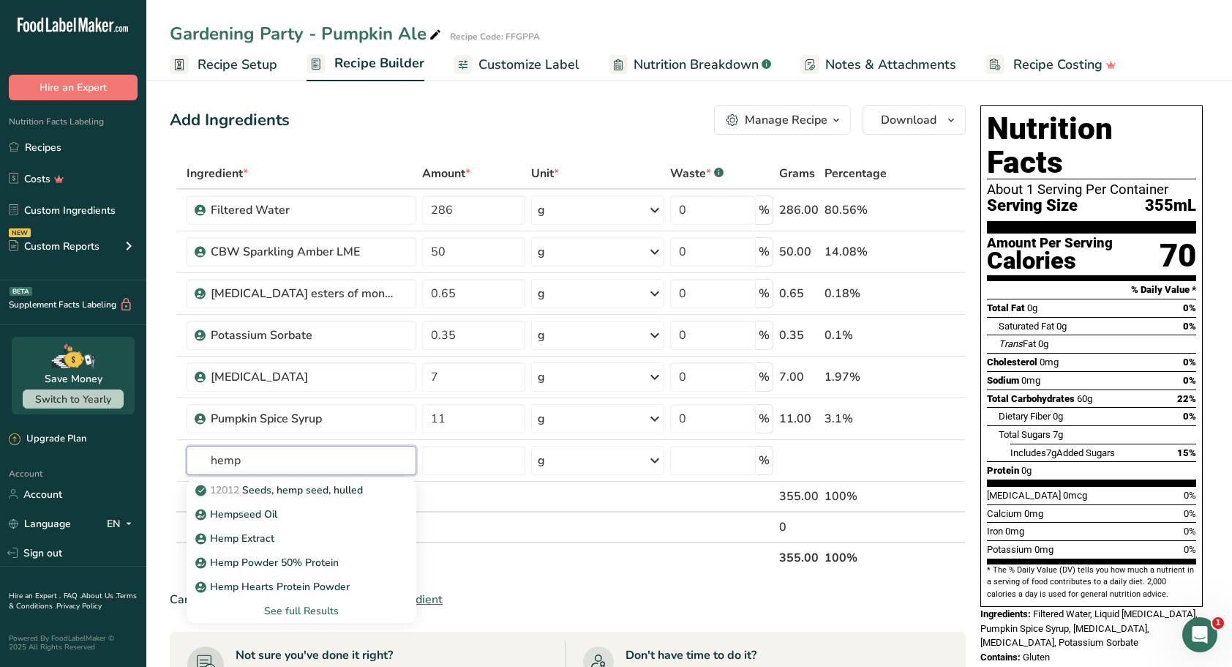
type input "hemp"
click at [265, 530] on p "Hemp Extract" at bounding box center [236, 537] width 76 height 15
type input "Hemp Extract"
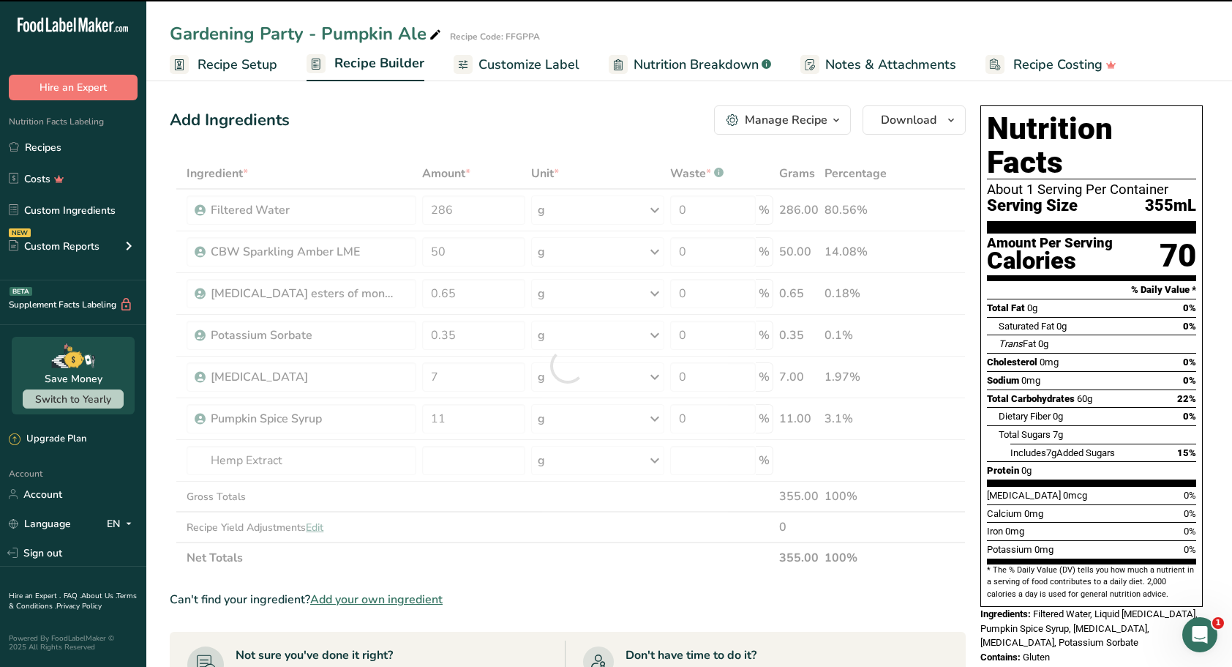
type input "0"
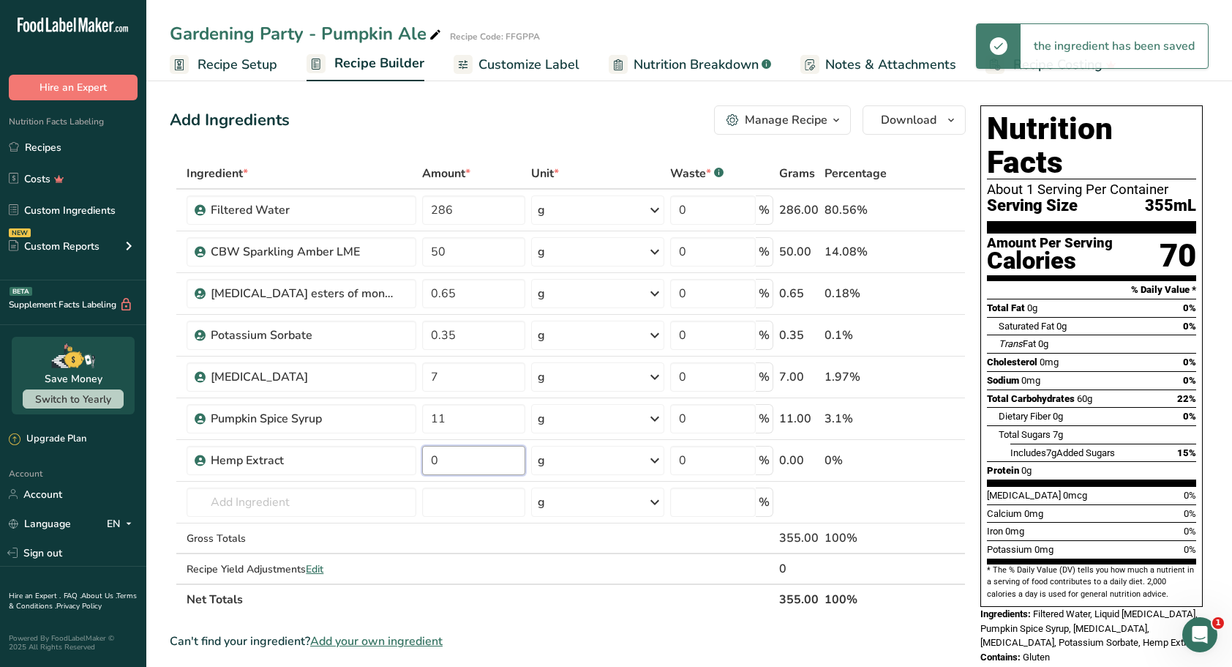
click at [454, 459] on input "0" at bounding box center [473, 460] width 102 height 29
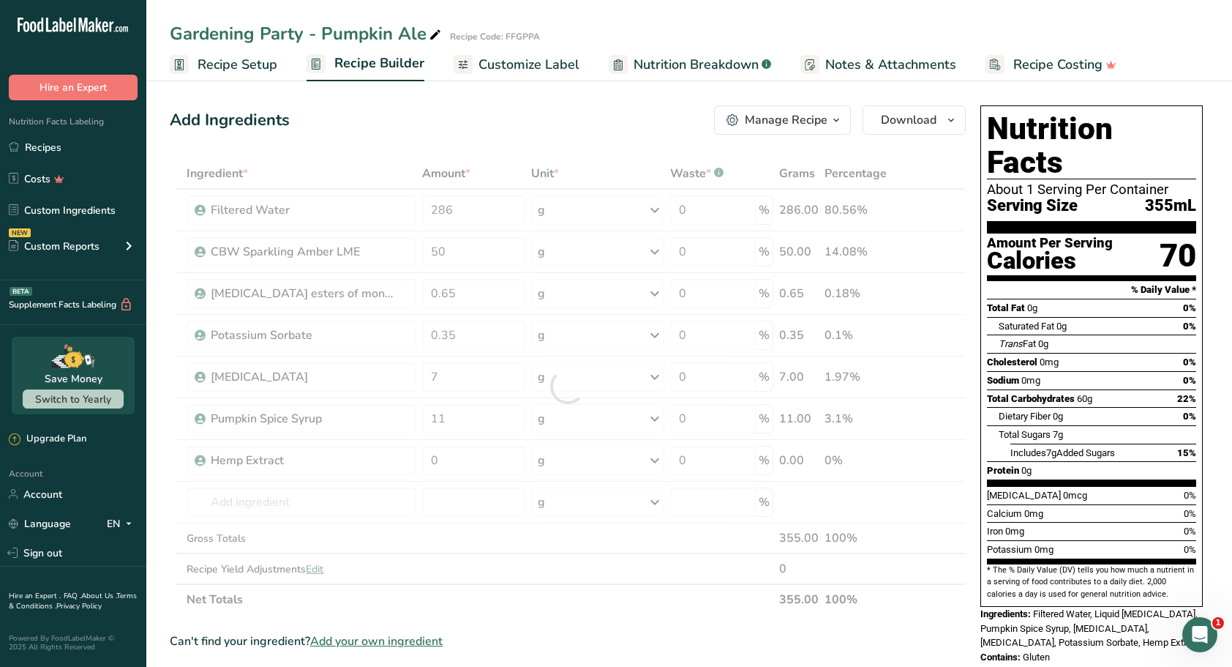
click at [543, 64] on span "Customize Label" at bounding box center [529, 65] width 101 height 20
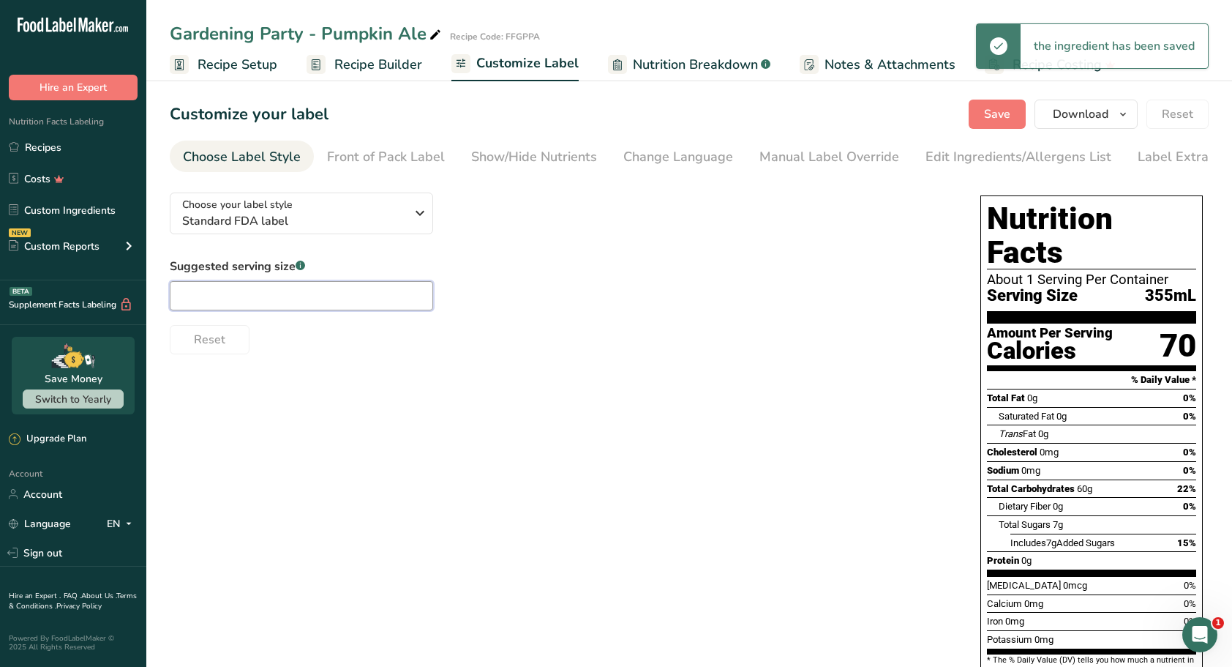
click at [253, 305] on input "text" at bounding box center [301, 295] width 263 height 29
type input "12oz"
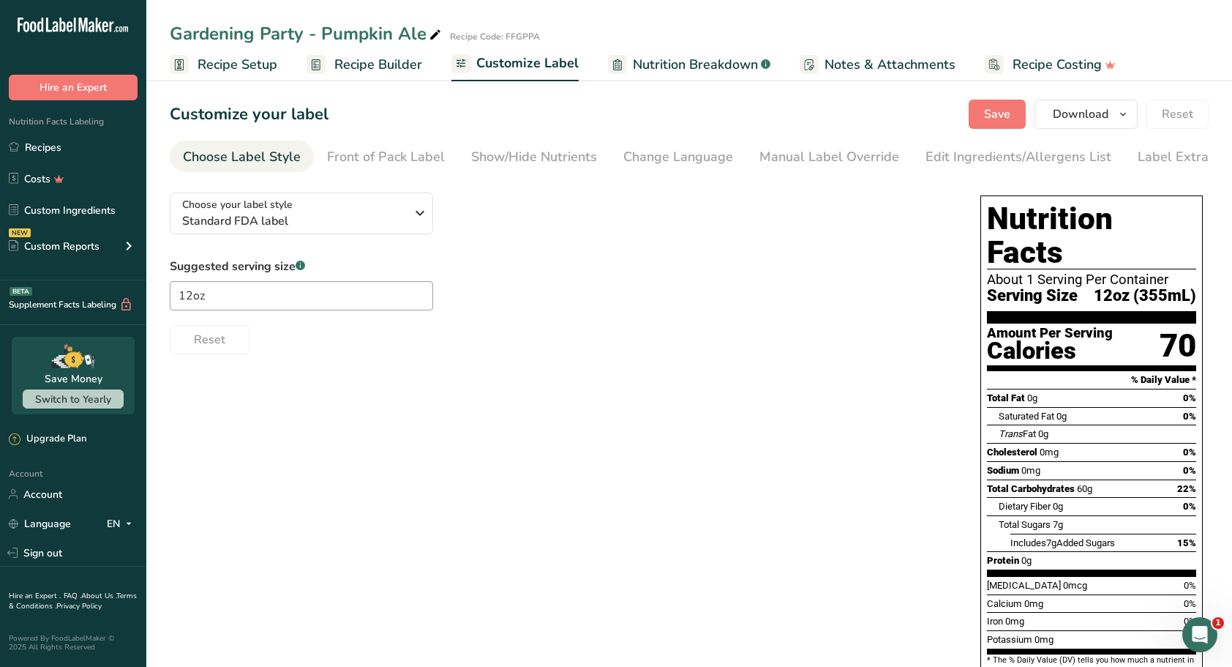
click at [1007, 121] on span "Save" at bounding box center [997, 114] width 26 height 18
click at [1020, 110] on button "Save" at bounding box center [997, 114] width 57 height 29
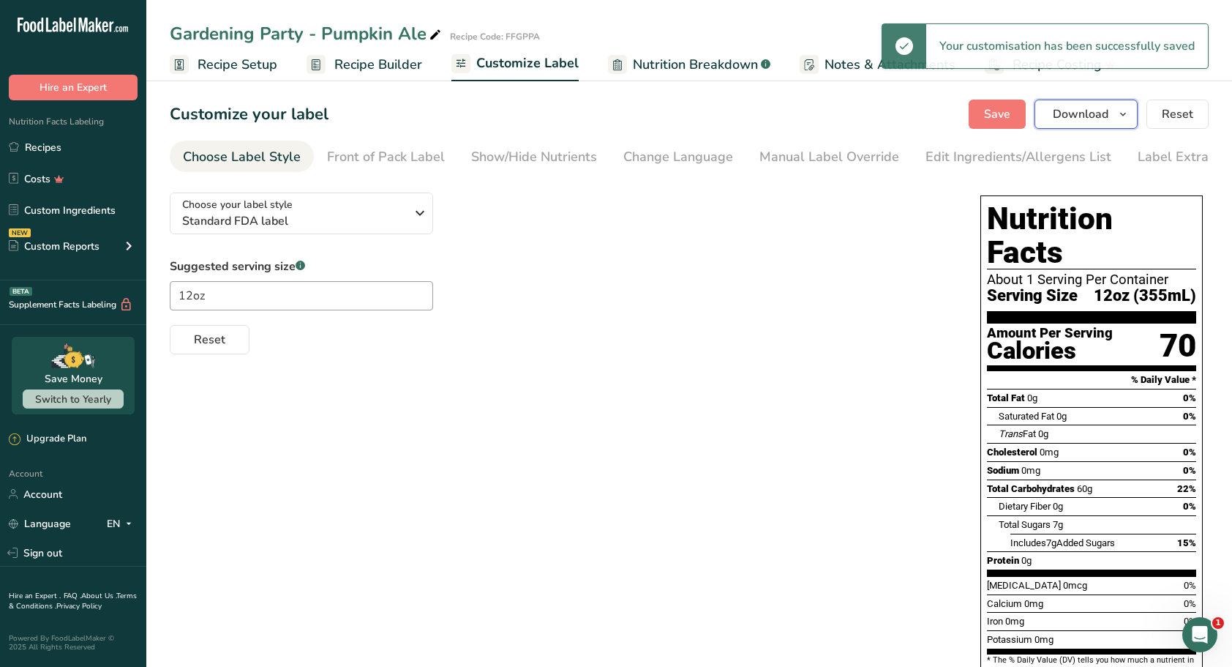
click at [1122, 111] on icon "button" at bounding box center [1123, 114] width 12 height 18
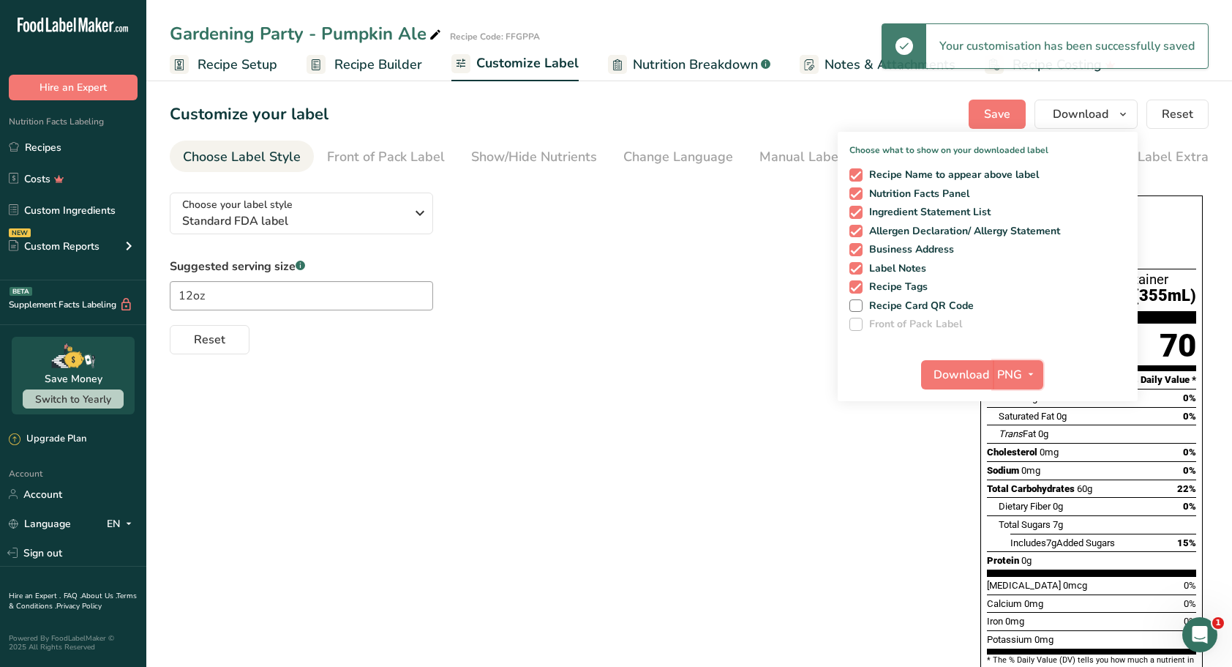
click at [1037, 376] on icon "button" at bounding box center [1031, 374] width 12 height 18
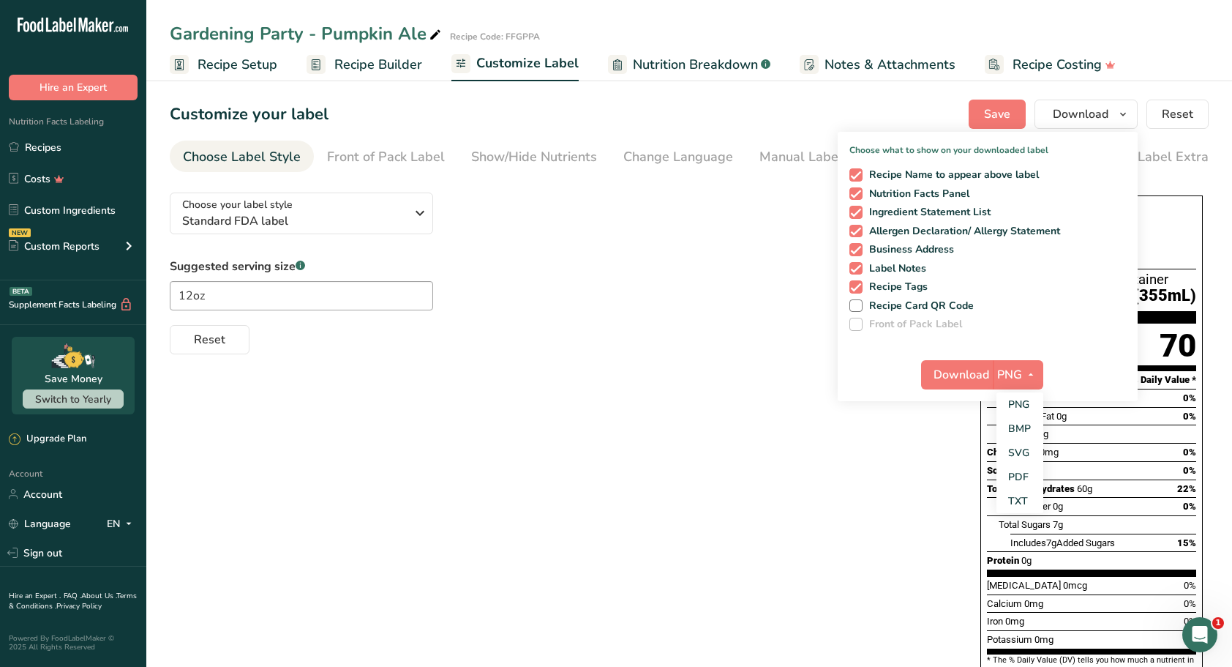
click at [1016, 448] on link "SVG" at bounding box center [1020, 452] width 47 height 24
click at [943, 372] on span "Download" at bounding box center [962, 375] width 56 height 18
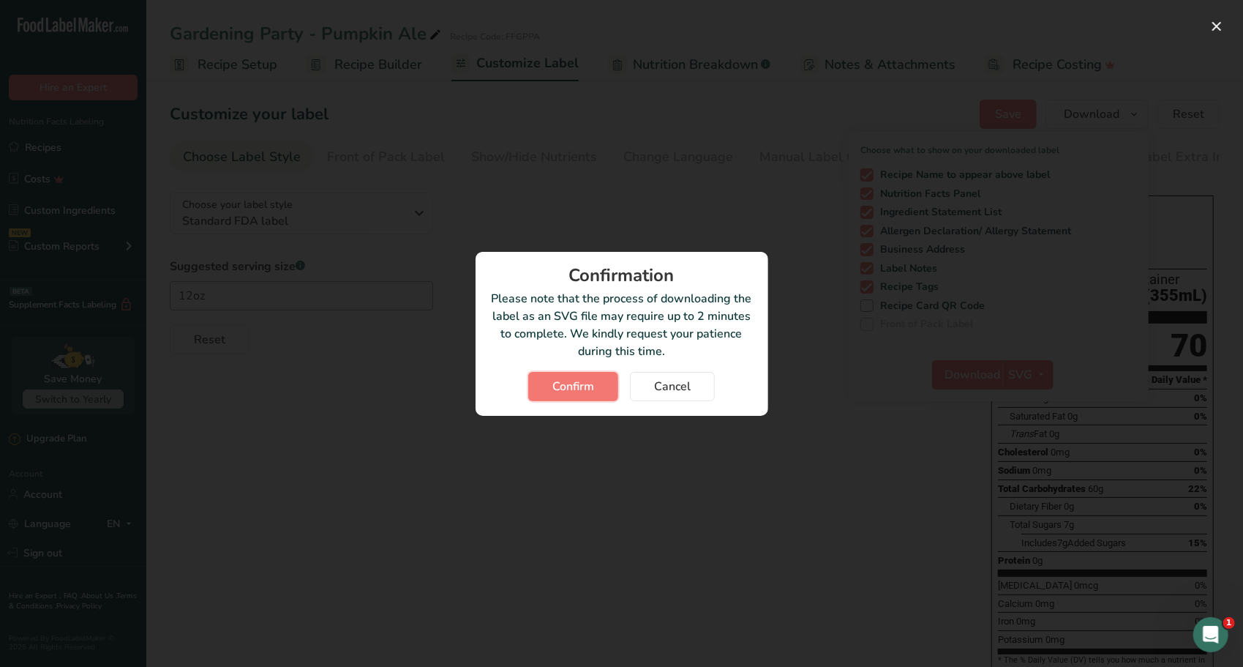
click at [566, 380] on span "Confirm" at bounding box center [573, 387] width 42 height 18
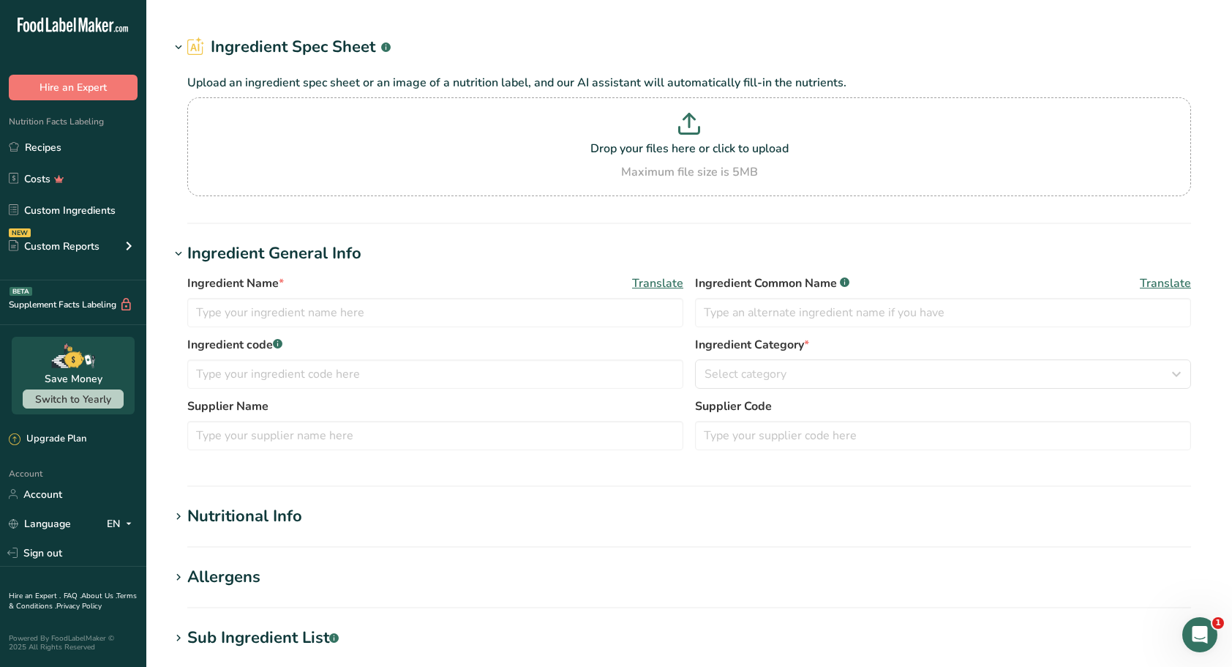
type input "Pumpkin Spice Syrup"
type input "Amoretti"
type input "AS#506"
